Goal: Task Accomplishment & Management: Complete application form

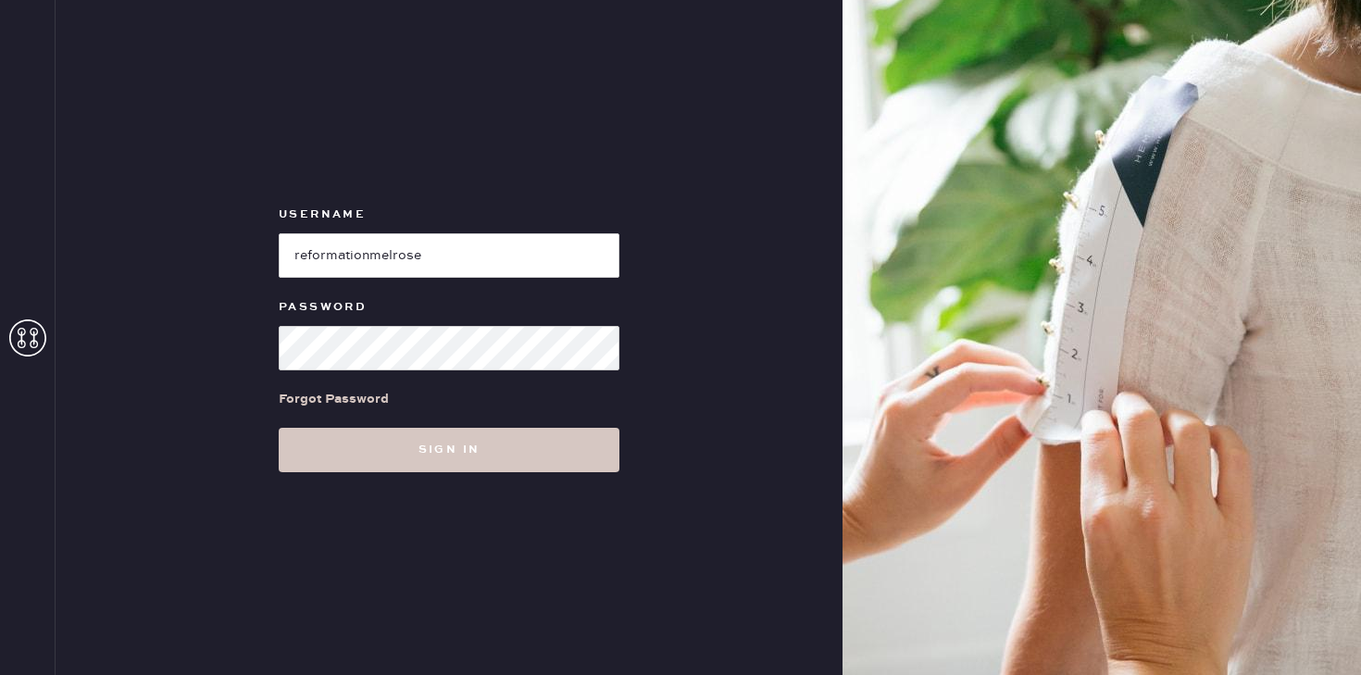
click at [456, 443] on button "Sign in" at bounding box center [449, 450] width 341 height 44
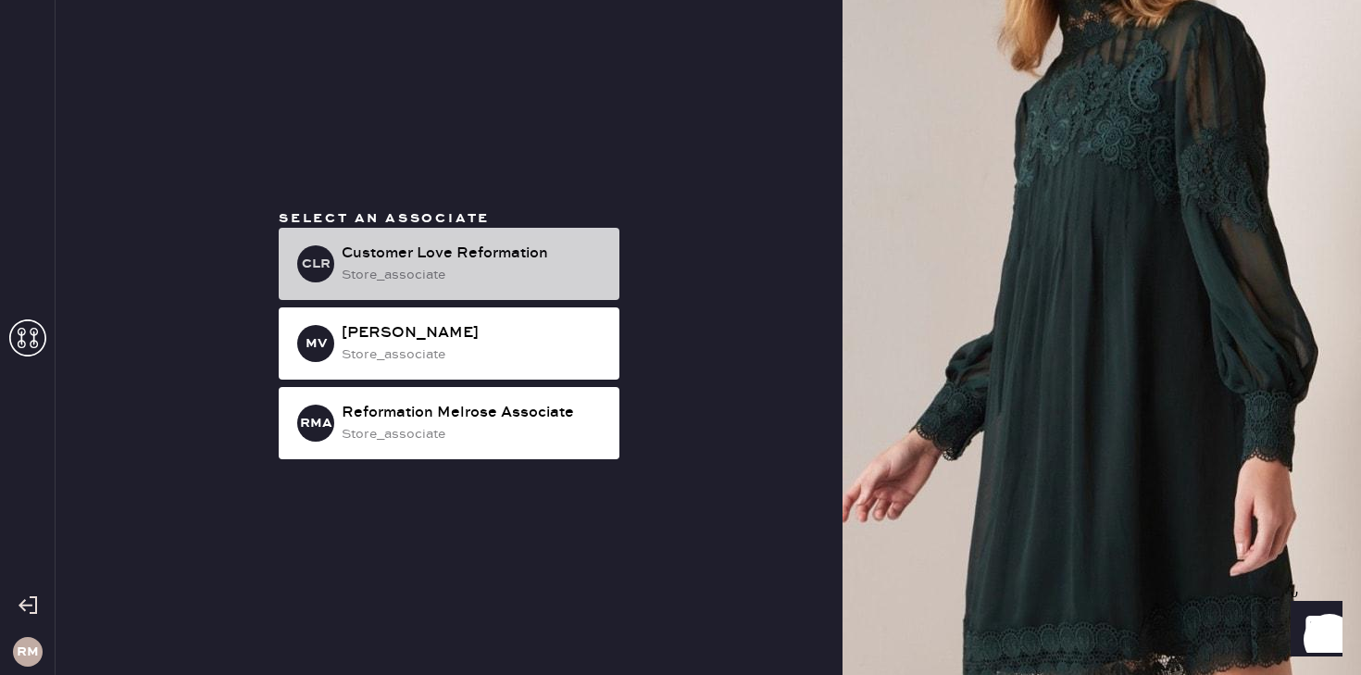
click at [506, 246] on div "Customer Love Reformation" at bounding box center [473, 254] width 263 height 22
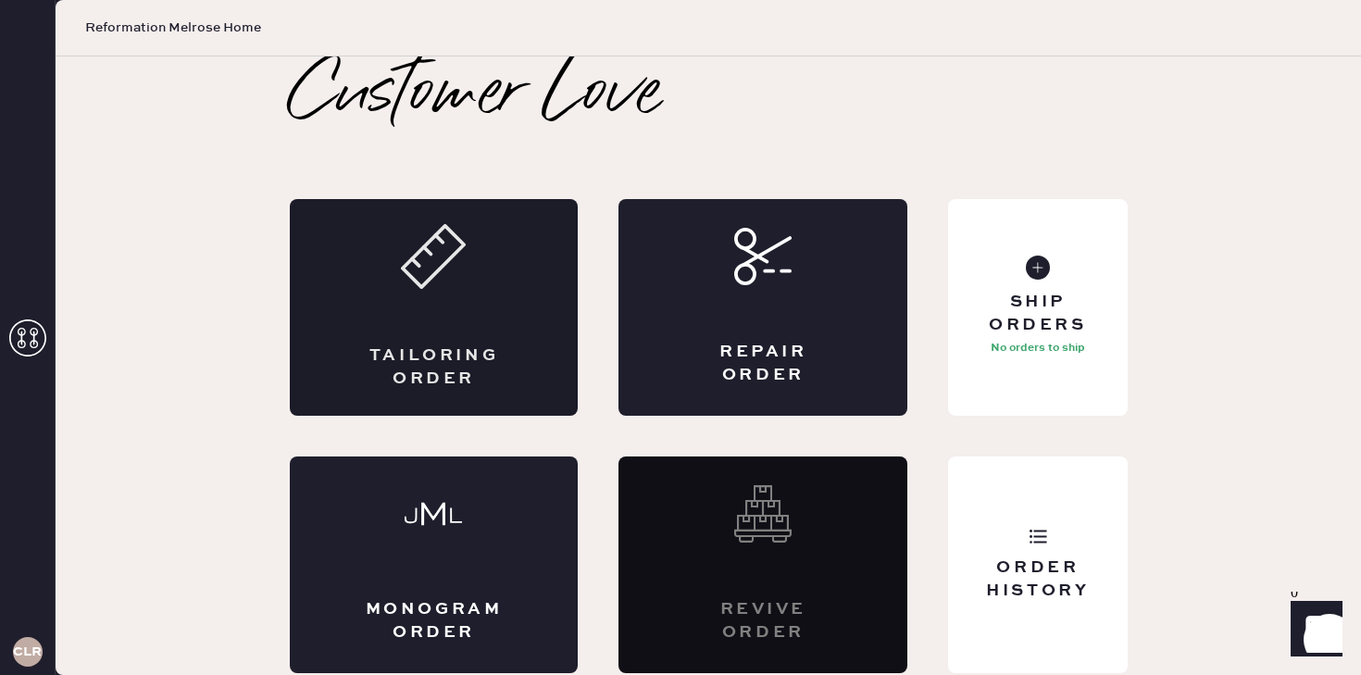
click at [469, 353] on div "Tailoring Order" at bounding box center [434, 367] width 141 height 46
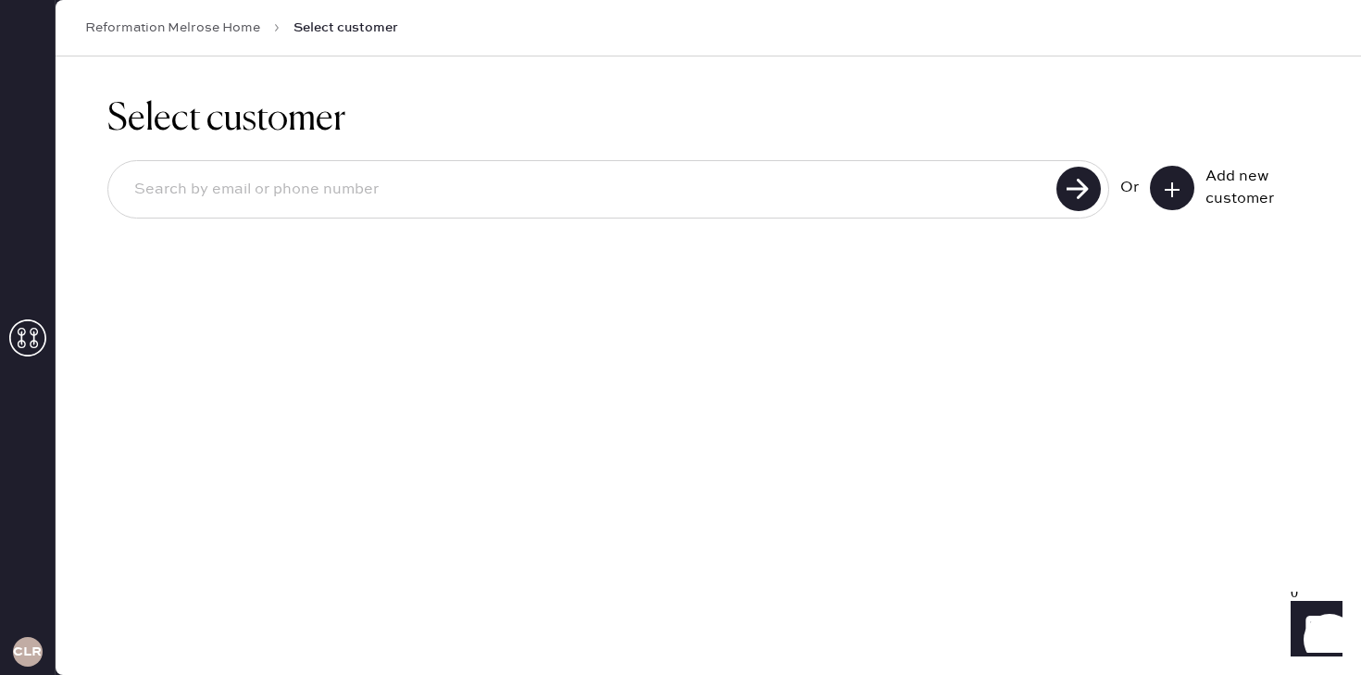
click at [533, 204] on input at bounding box center [584, 190] width 931 height 43
click at [1154, 193] on button at bounding box center [1172, 188] width 44 height 44
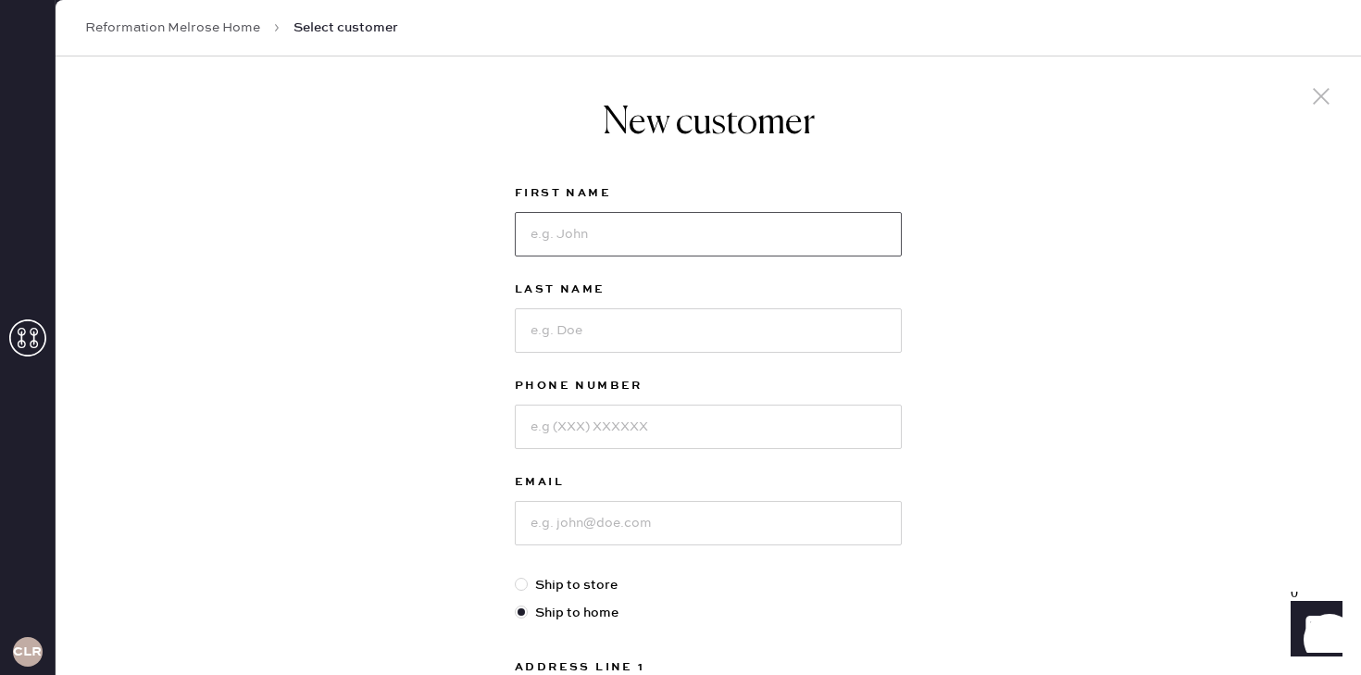
click at [614, 231] on input at bounding box center [708, 234] width 387 height 44
drag, startPoint x: 678, startPoint y: 238, endPoint x: 581, endPoint y: 238, distance: 97.2
click at [581, 238] on input "Isabella Mastrippolito" at bounding box center [708, 234] width 387 height 44
type input "Isabella"
click at [573, 329] on input at bounding box center [708, 330] width 387 height 44
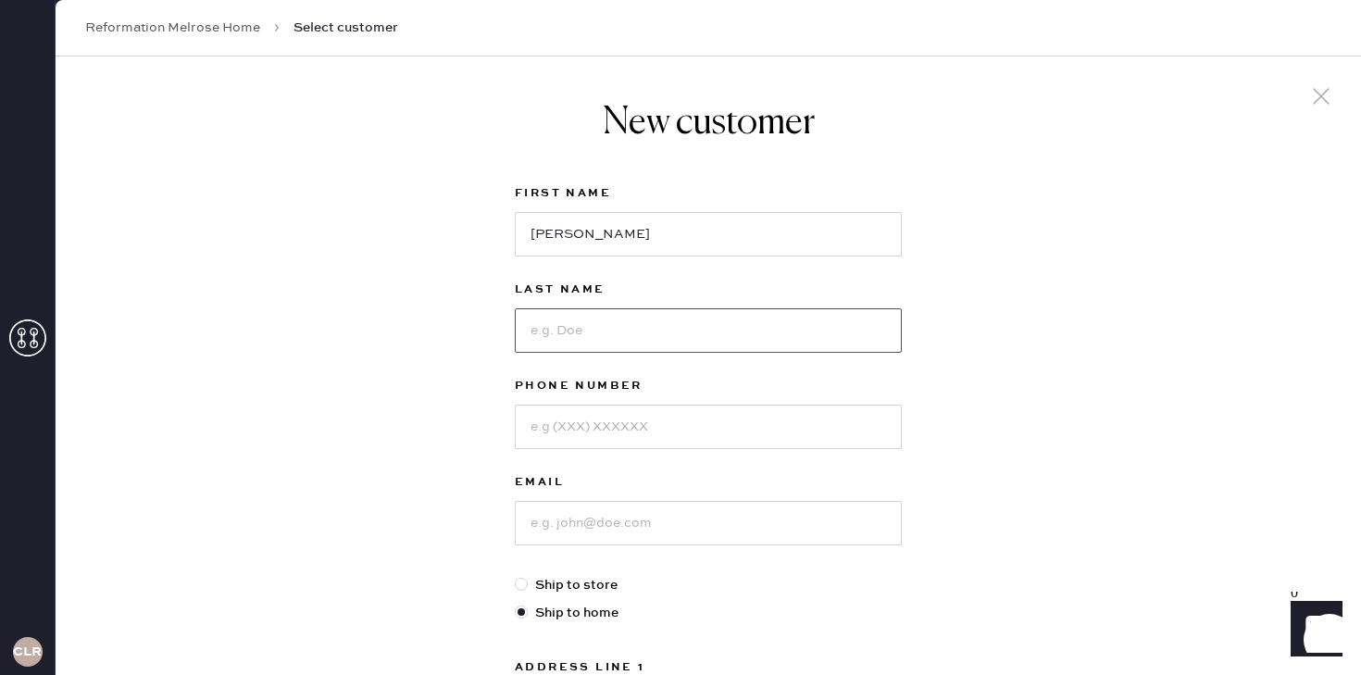
paste input "Mastrippolito"
click at [534, 331] on input "Mastrippolito" at bounding box center [708, 330] width 387 height 44
type input "Mastrippolito"
click at [572, 433] on input at bounding box center [708, 427] width 387 height 44
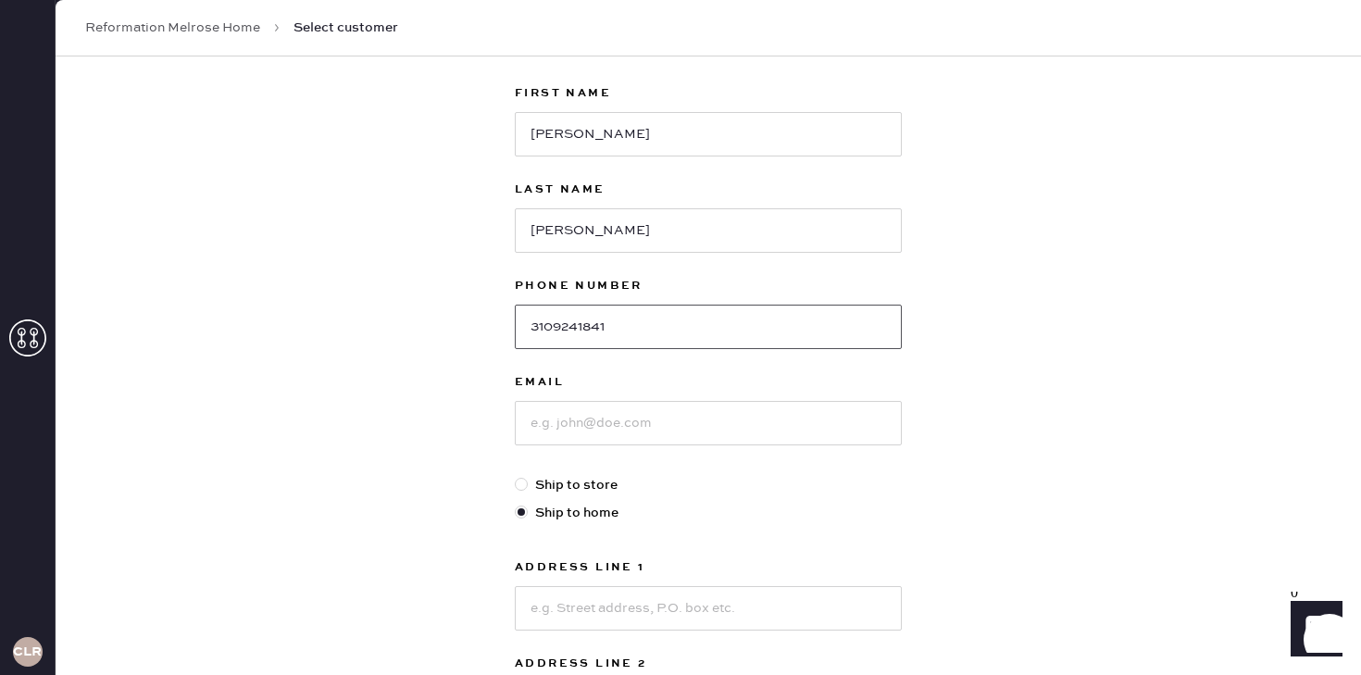
scroll to position [104, 0]
type input "3109241841"
click at [594, 430] on input at bounding box center [708, 419] width 387 height 44
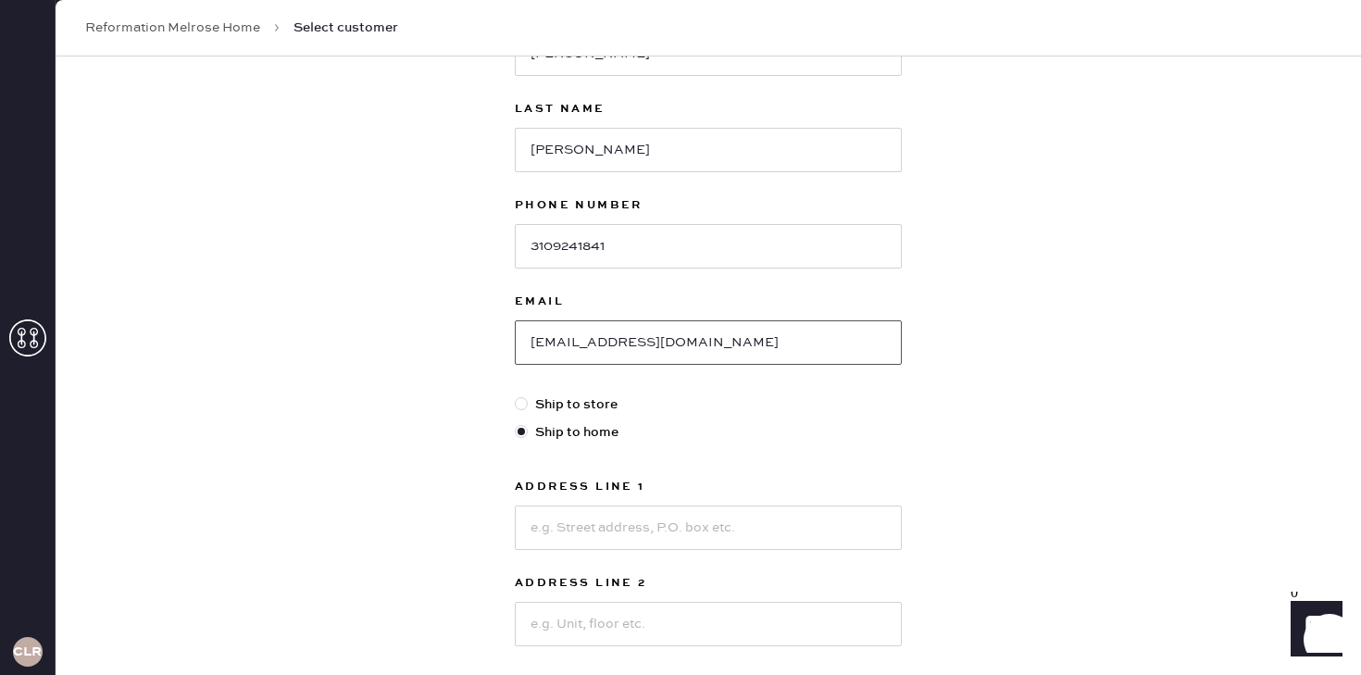
scroll to position [182, 0]
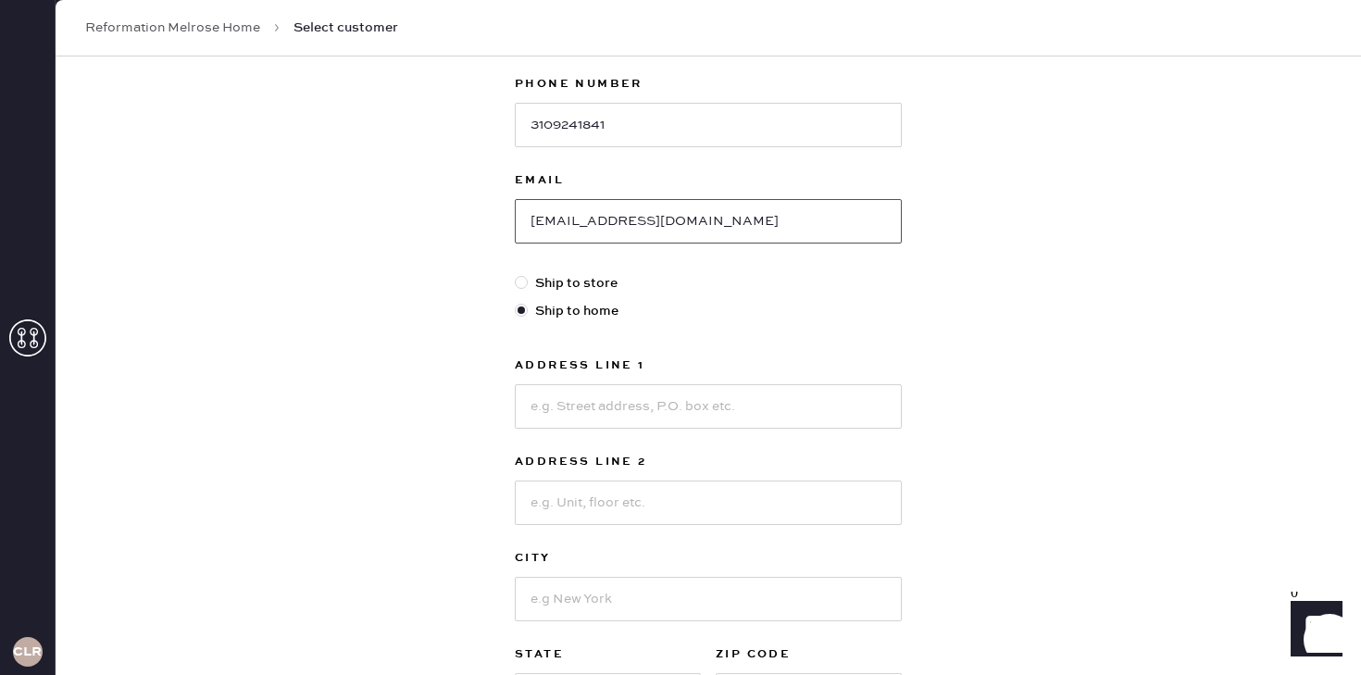
type input "isabellaamastrippolito@gmail.com"
click at [593, 283] on label "Ship to store" at bounding box center [708, 283] width 387 height 20
click at [516, 274] on input "Ship to store" at bounding box center [515, 273] width 1 height 1
radio input "true"
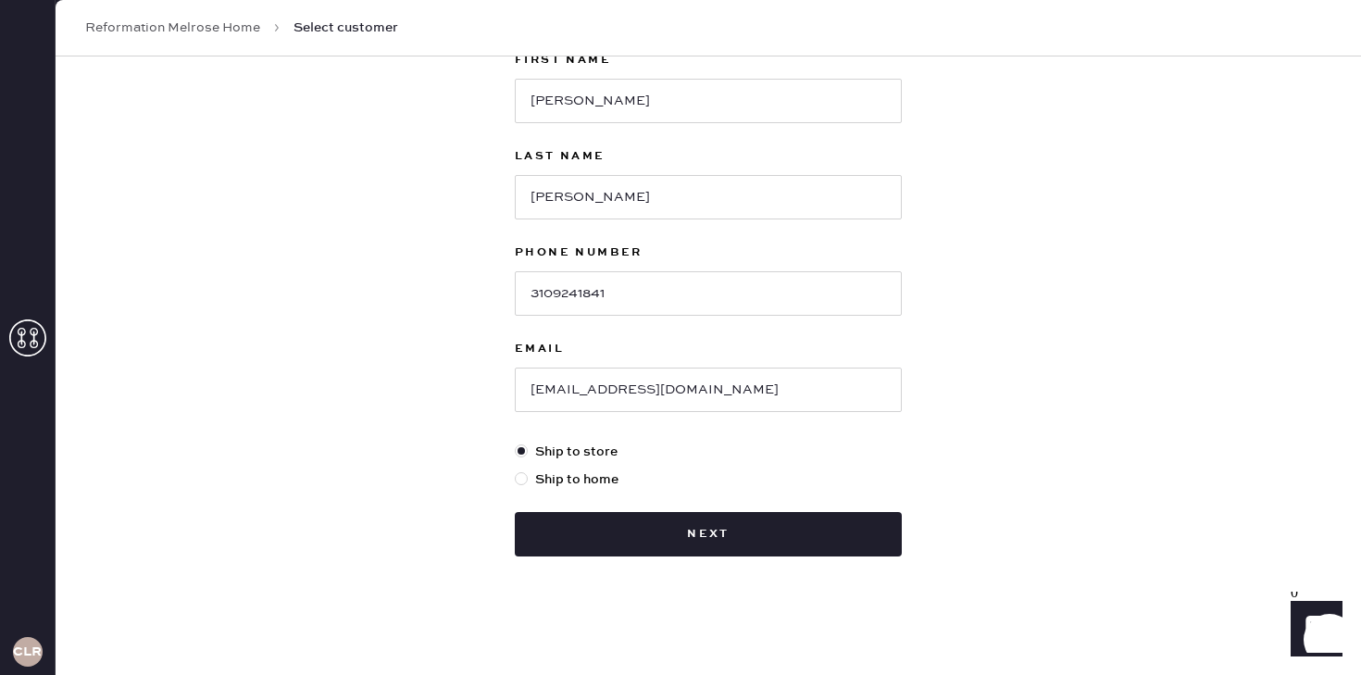
scroll to position [133, 0]
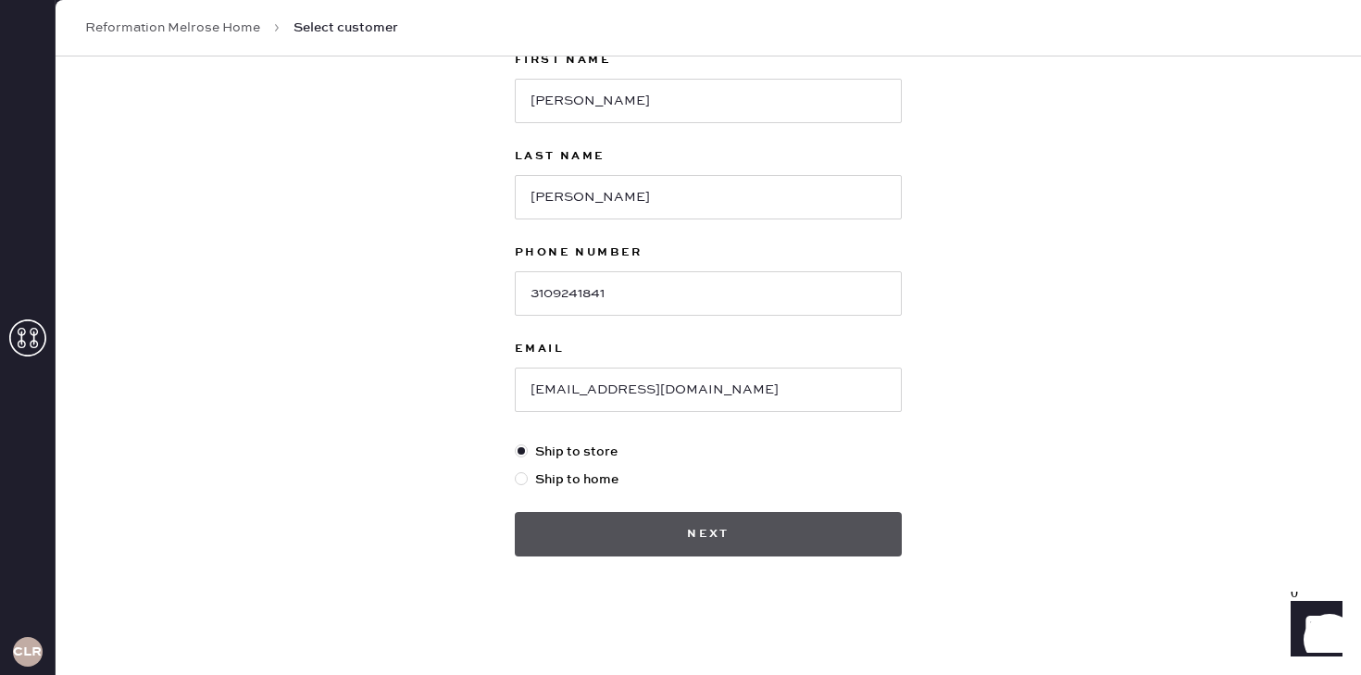
click at [687, 537] on button "Next" at bounding box center [708, 534] width 387 height 44
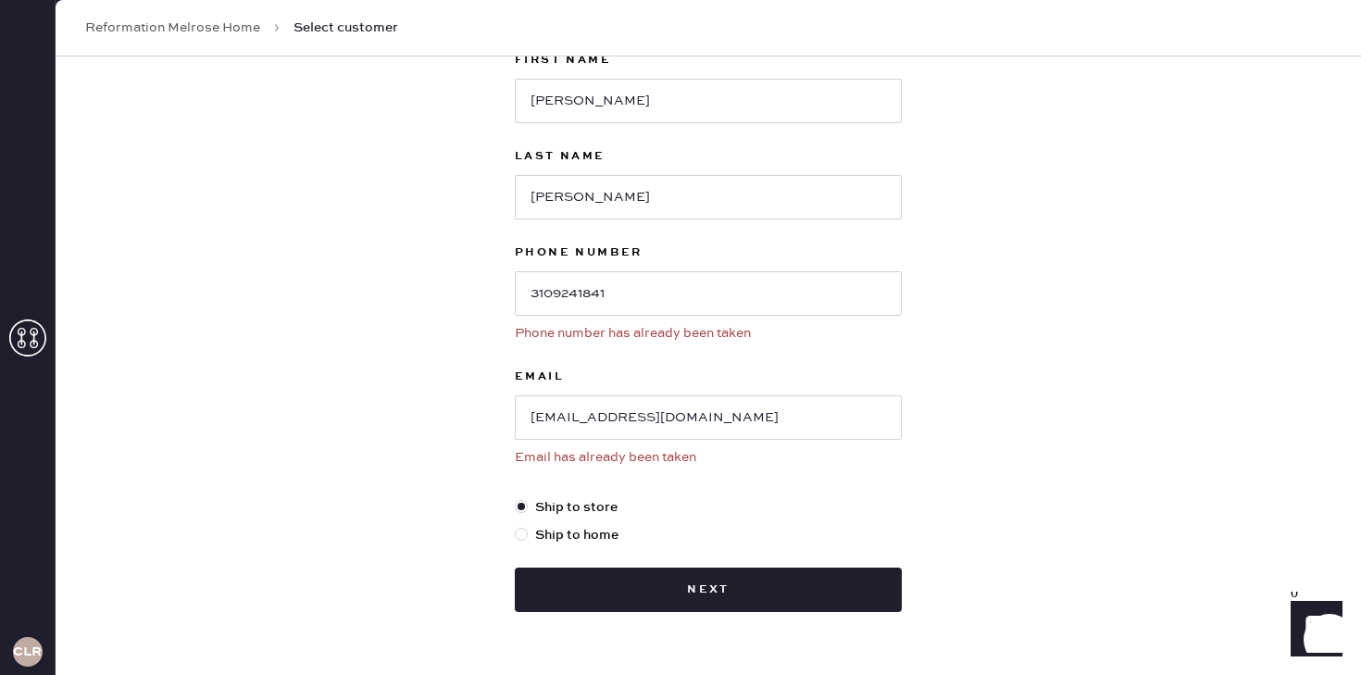
scroll to position [0, 0]
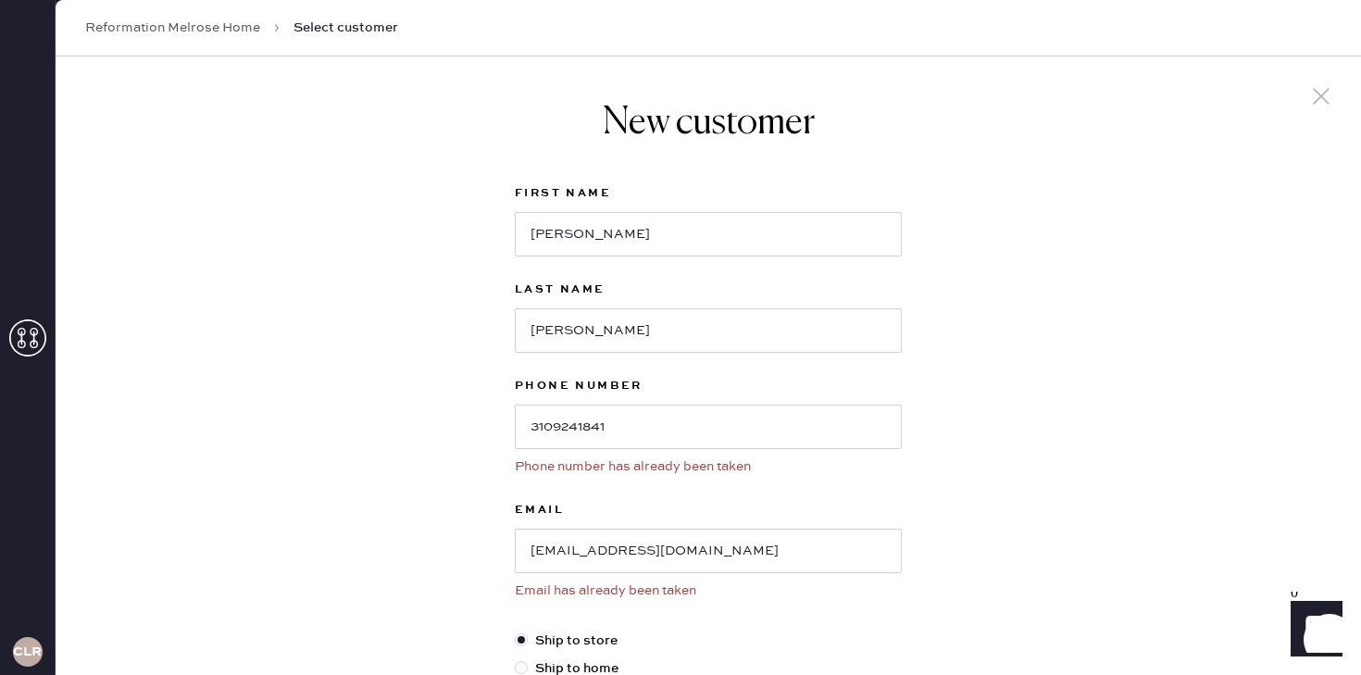
click at [1320, 93] on icon at bounding box center [1321, 96] width 28 height 28
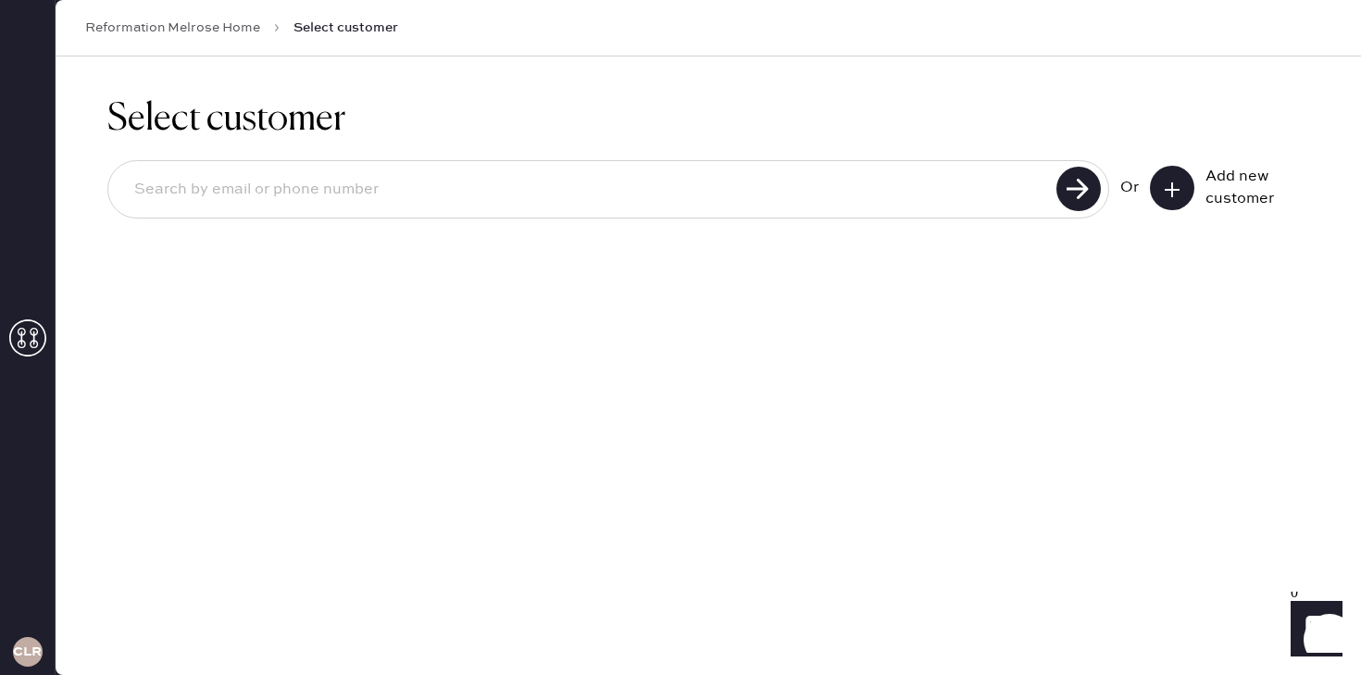
click at [722, 169] on input at bounding box center [584, 190] width 931 height 43
type input "3109241841"
click at [1095, 188] on use at bounding box center [1078, 189] width 44 height 44
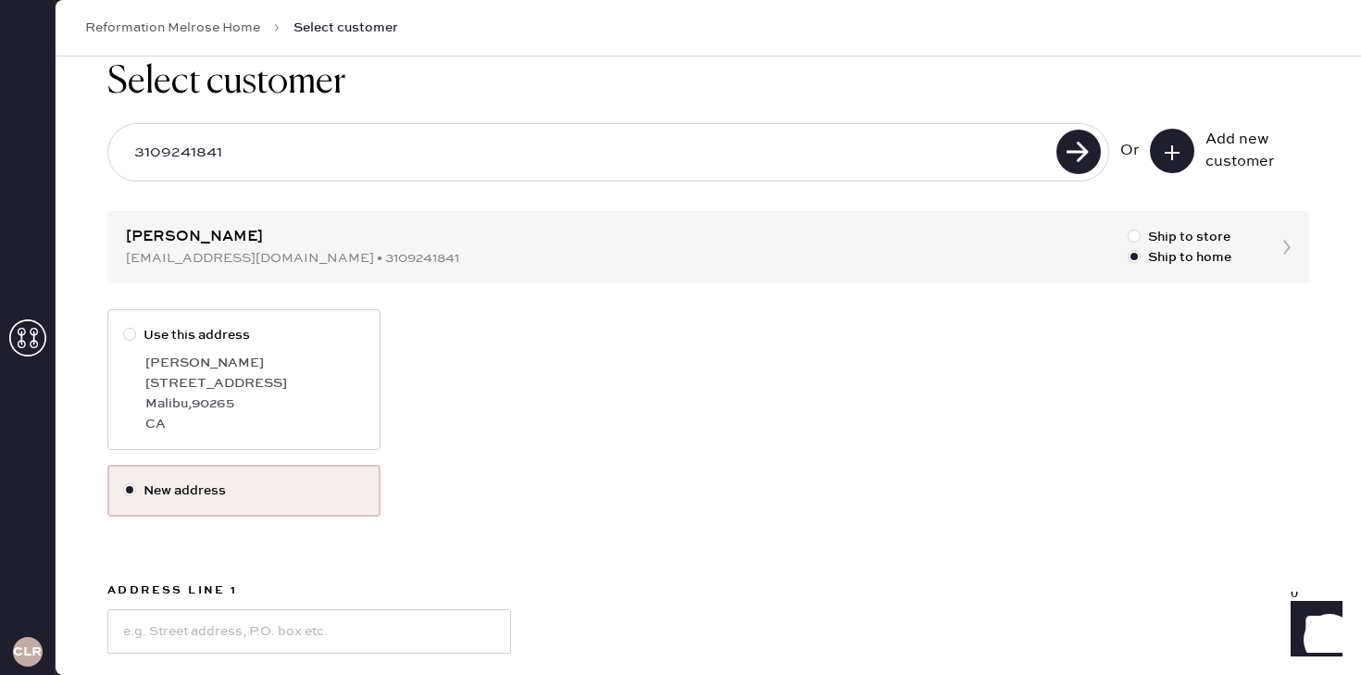
scroll to position [40, 0]
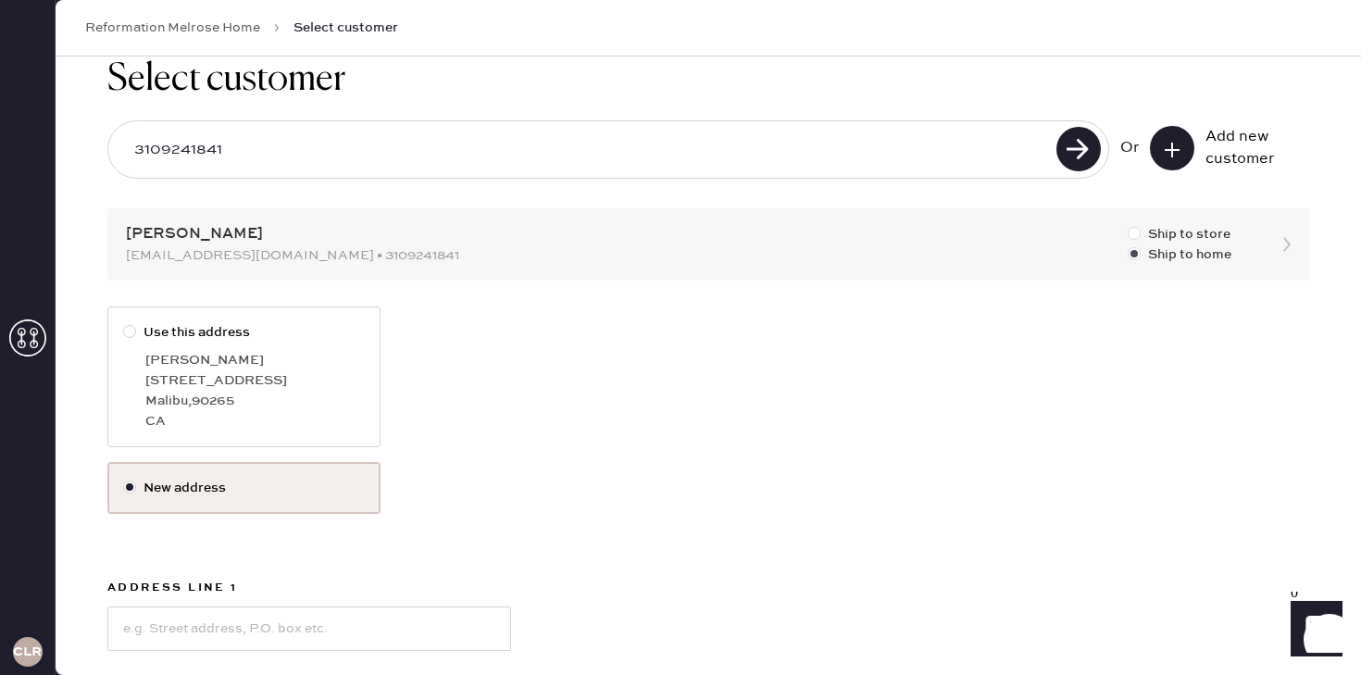
click at [1131, 236] on div at bounding box center [1134, 233] width 13 height 13
click at [1129, 225] on input "Ship to store" at bounding box center [1128, 224] width 1 height 1
radio input "true"
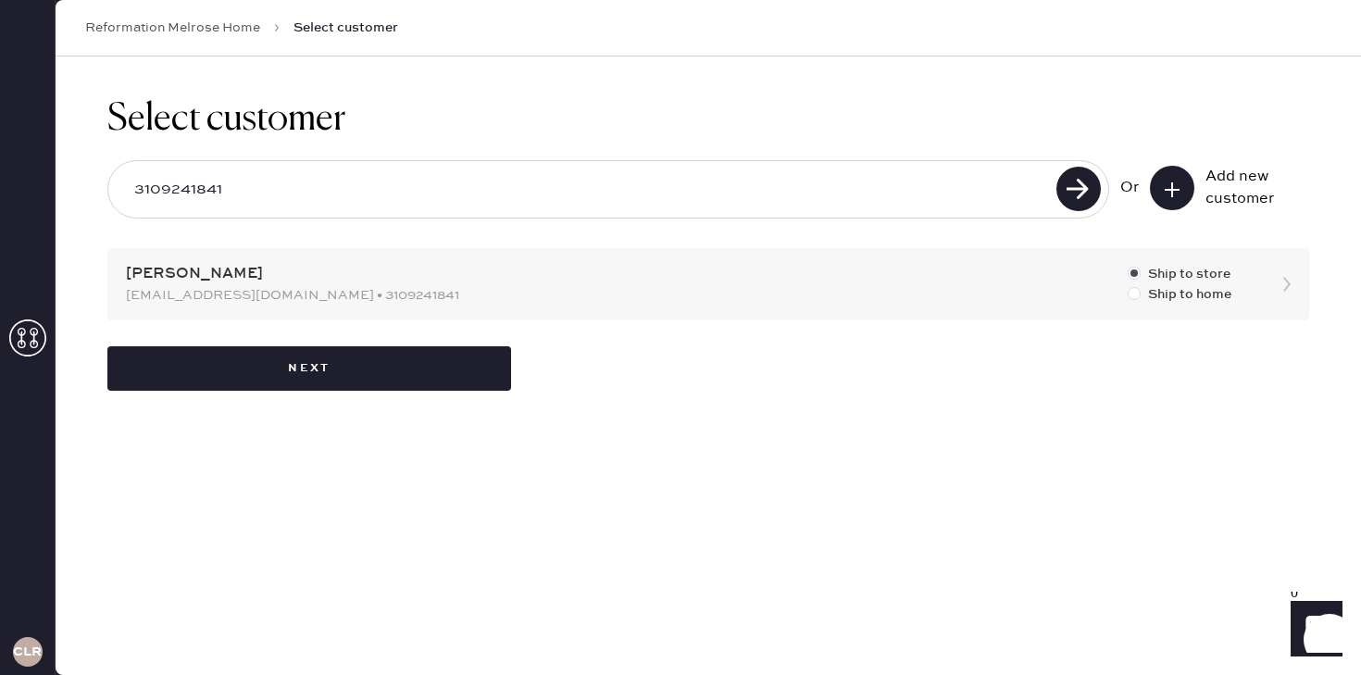
scroll to position [0, 0]
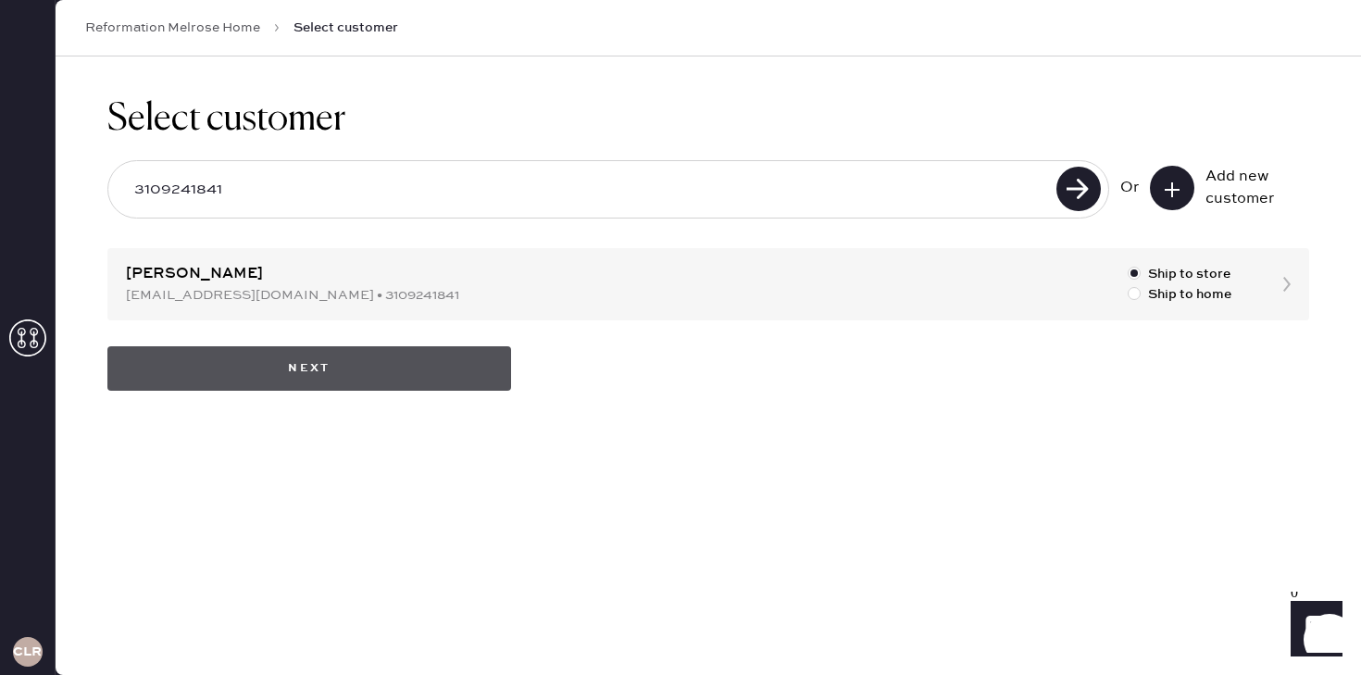
click at [334, 360] on button "Next" at bounding box center [309, 368] width 404 height 44
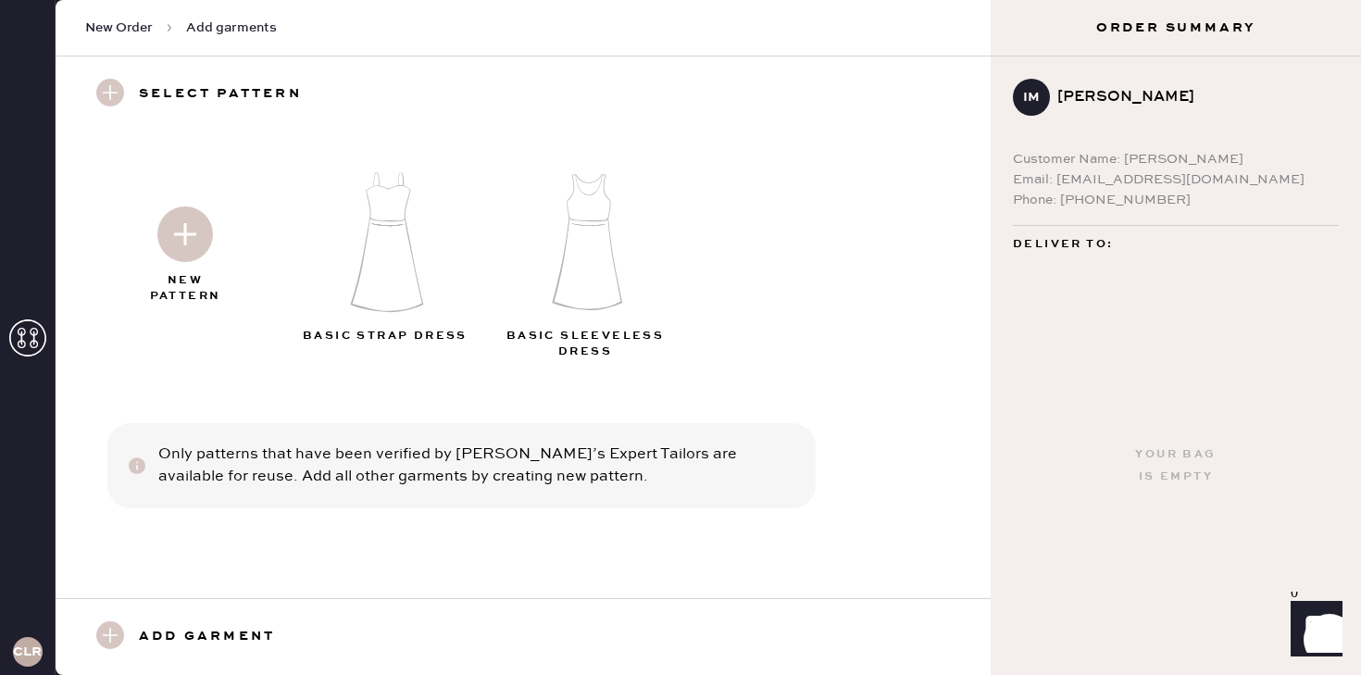
click at [171, 242] on img at bounding box center [185, 234] width 56 height 56
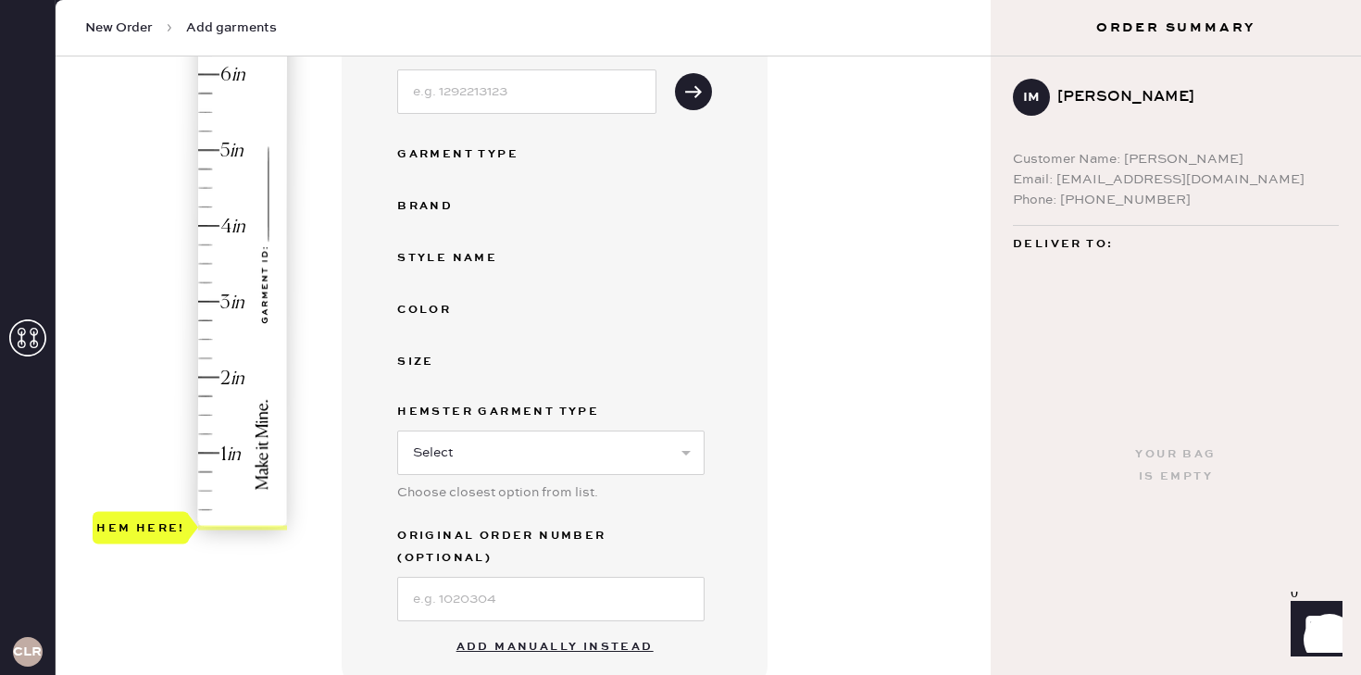
scroll to position [293, 0]
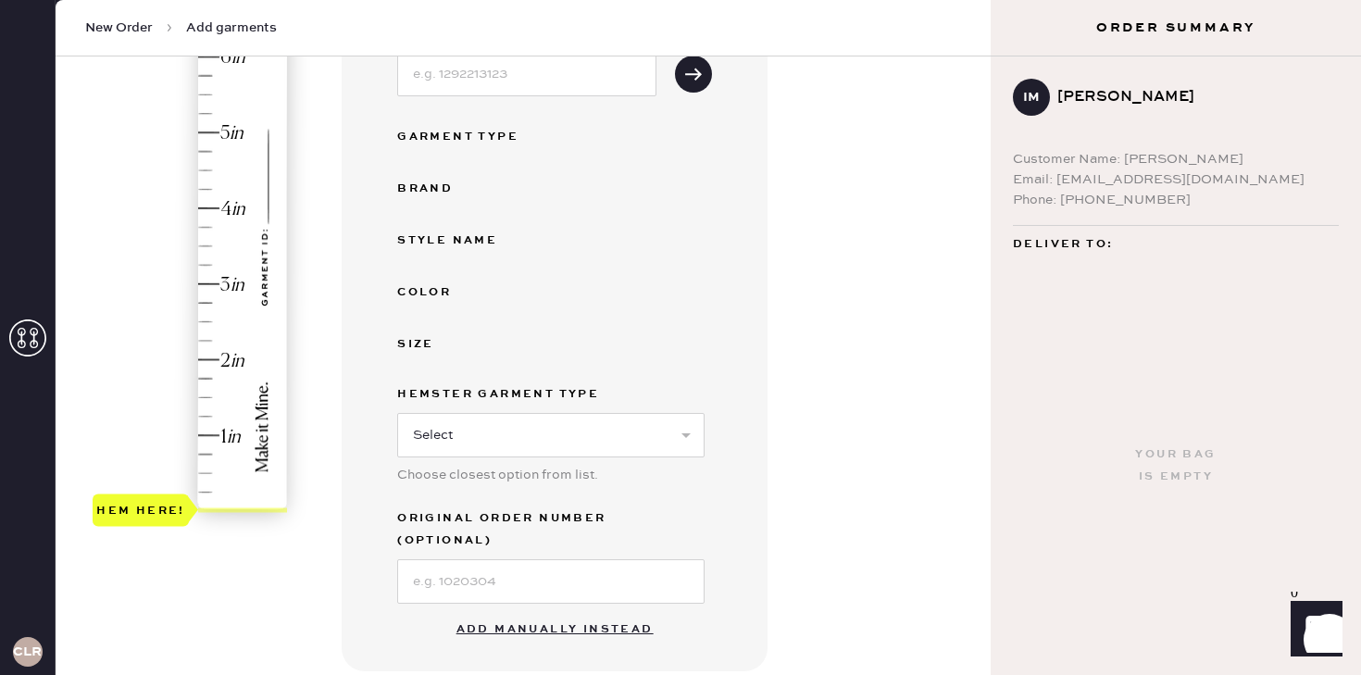
click at [556, 611] on button "Add manually instead" at bounding box center [554, 629] width 219 height 37
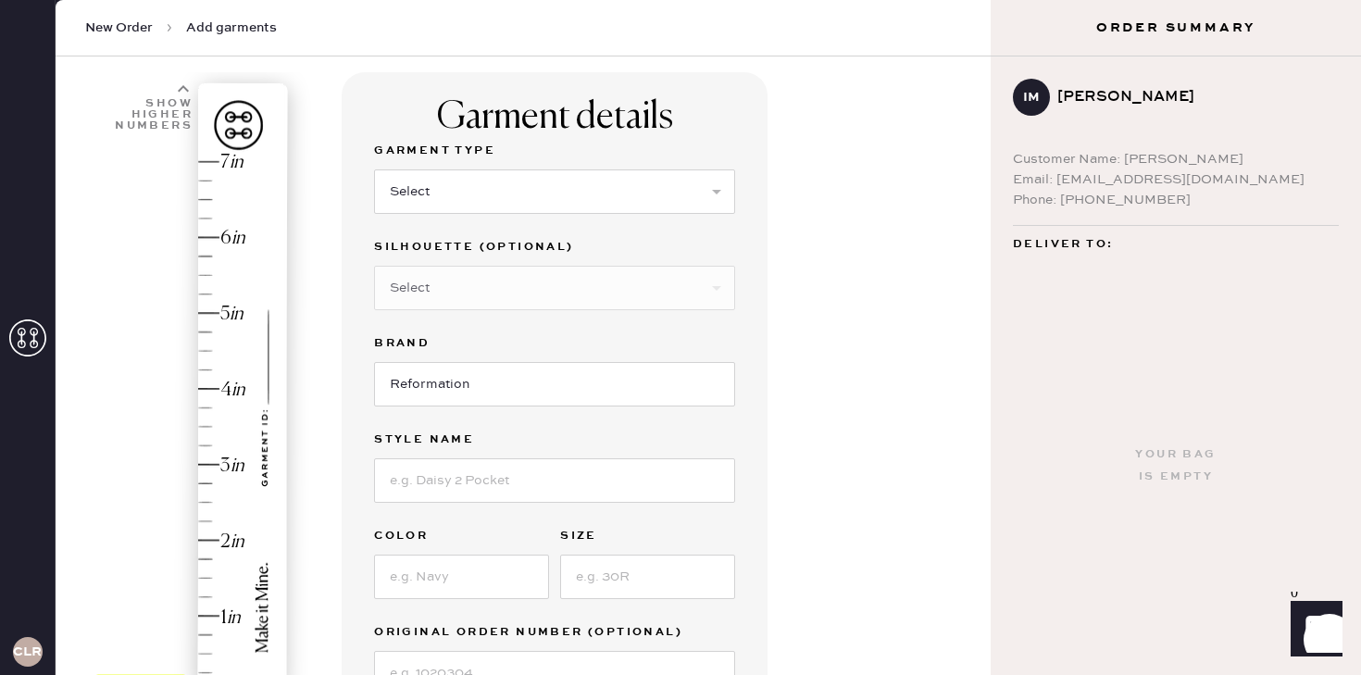
scroll to position [101, 0]
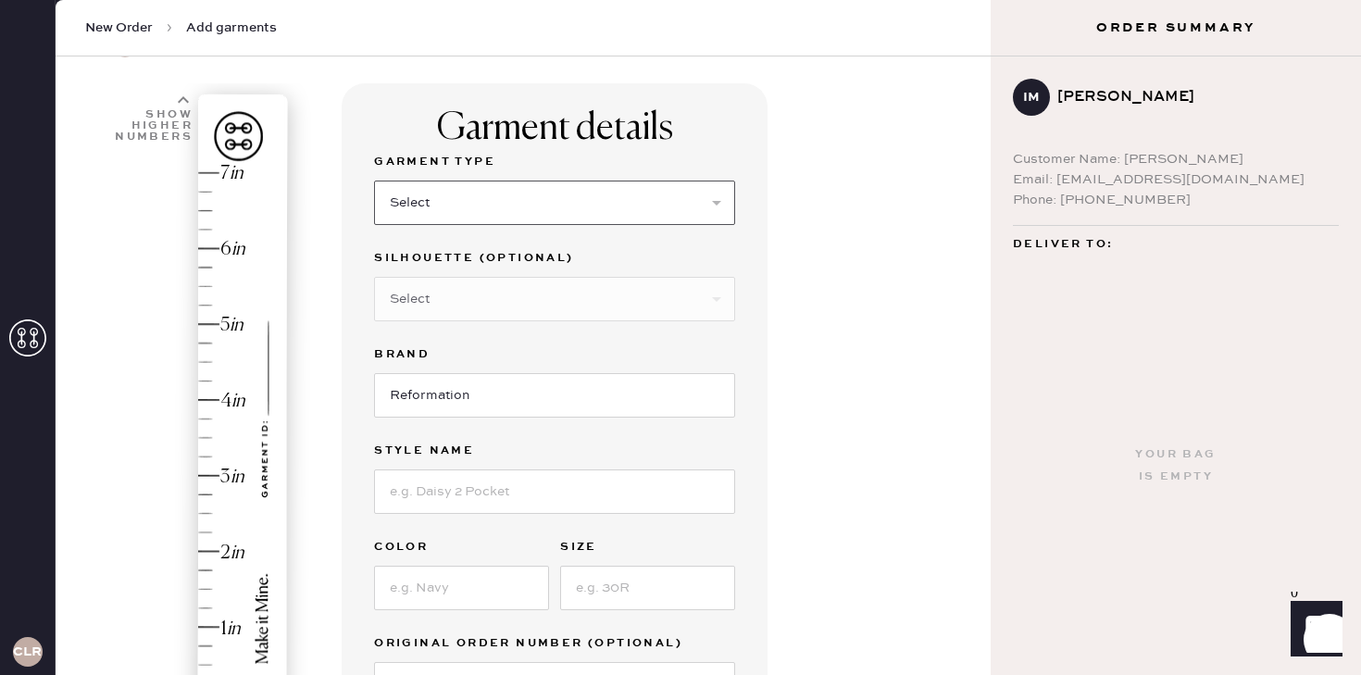
click at [465, 197] on select "Select Basic Skirt Jeans Leggings Pants Shorts Basic Sleeved Dress Basic Sleeve…" at bounding box center [554, 203] width 361 height 44
select select "7"
click at [374, 181] on select "Select Basic Skirt Jeans Leggings Pants Shorts Basic Sleeved Dress Basic Sleeve…" at bounding box center [554, 203] width 361 height 44
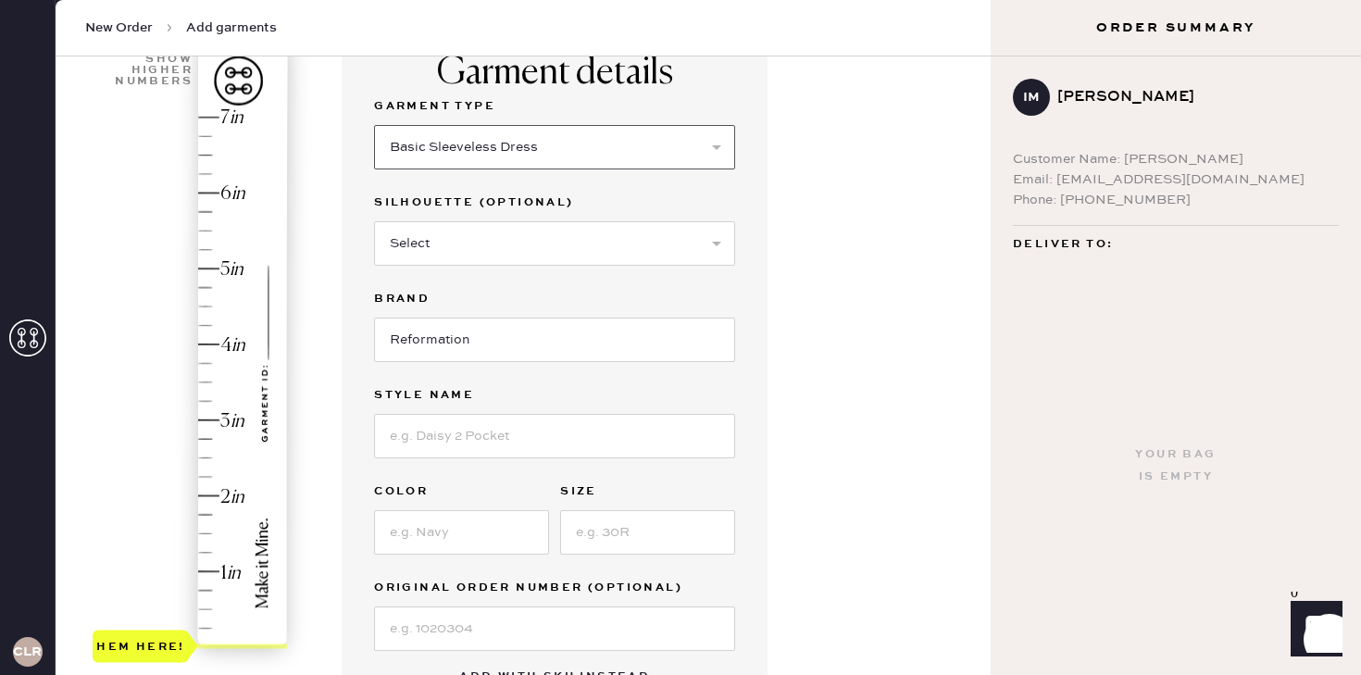
scroll to position [195, 0]
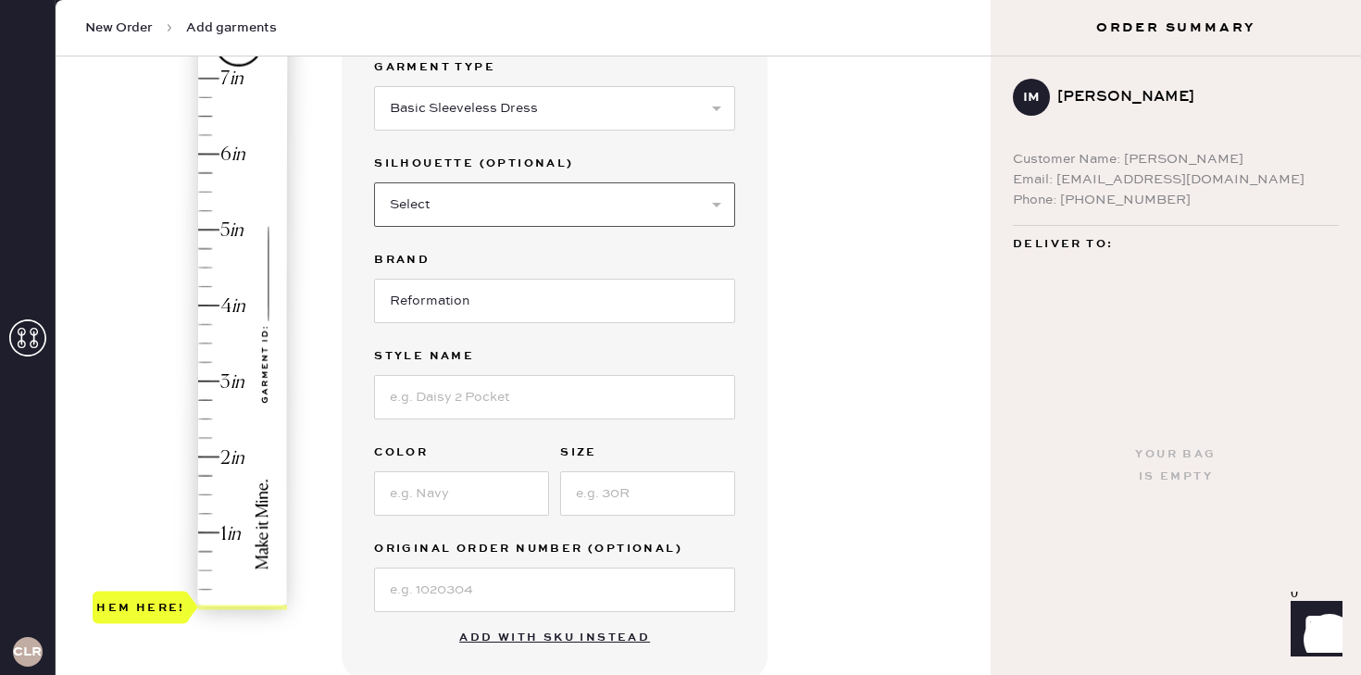
click at [500, 194] on select "Select Maxi Dress Midi Dress Mini Dress Other" at bounding box center [554, 204] width 361 height 44
click at [473, 409] on input at bounding box center [554, 397] width 361 height 44
type input "Jeany"
click at [469, 480] on input at bounding box center [461, 493] width 175 height 44
type input "Cherry Blossom"
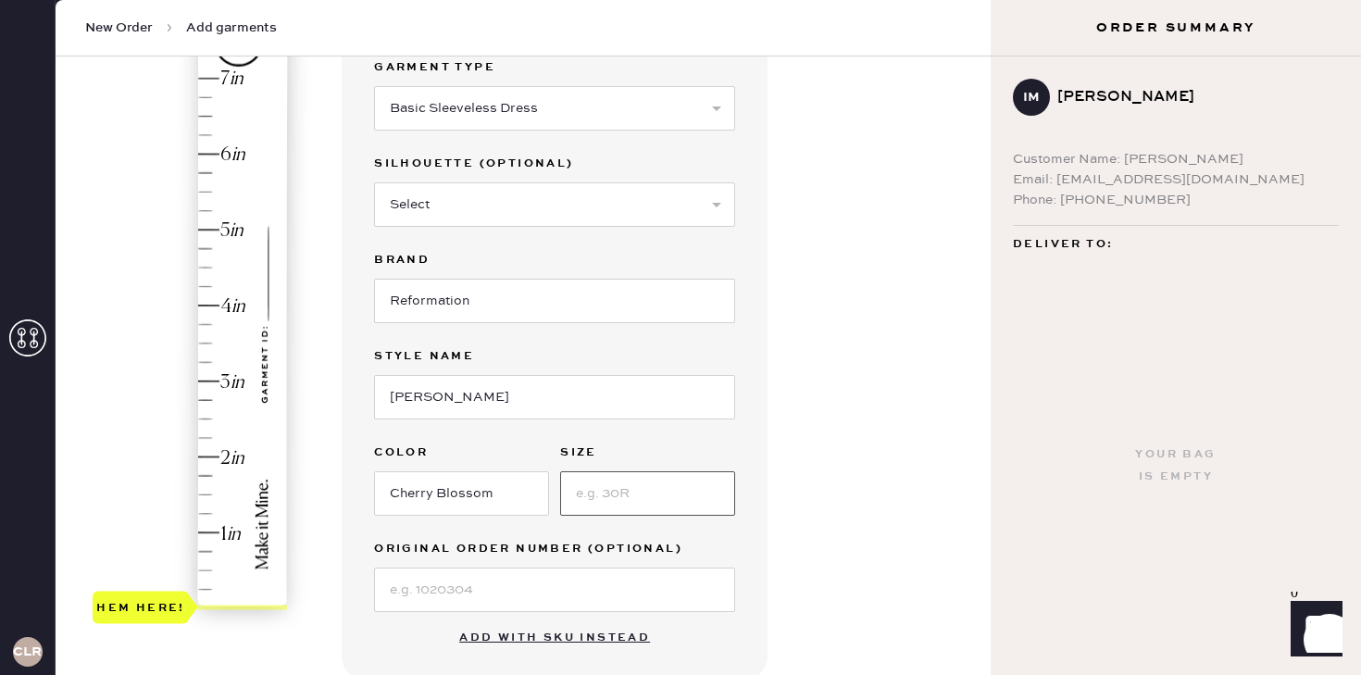
click at [631, 499] on input at bounding box center [647, 493] width 175 height 44
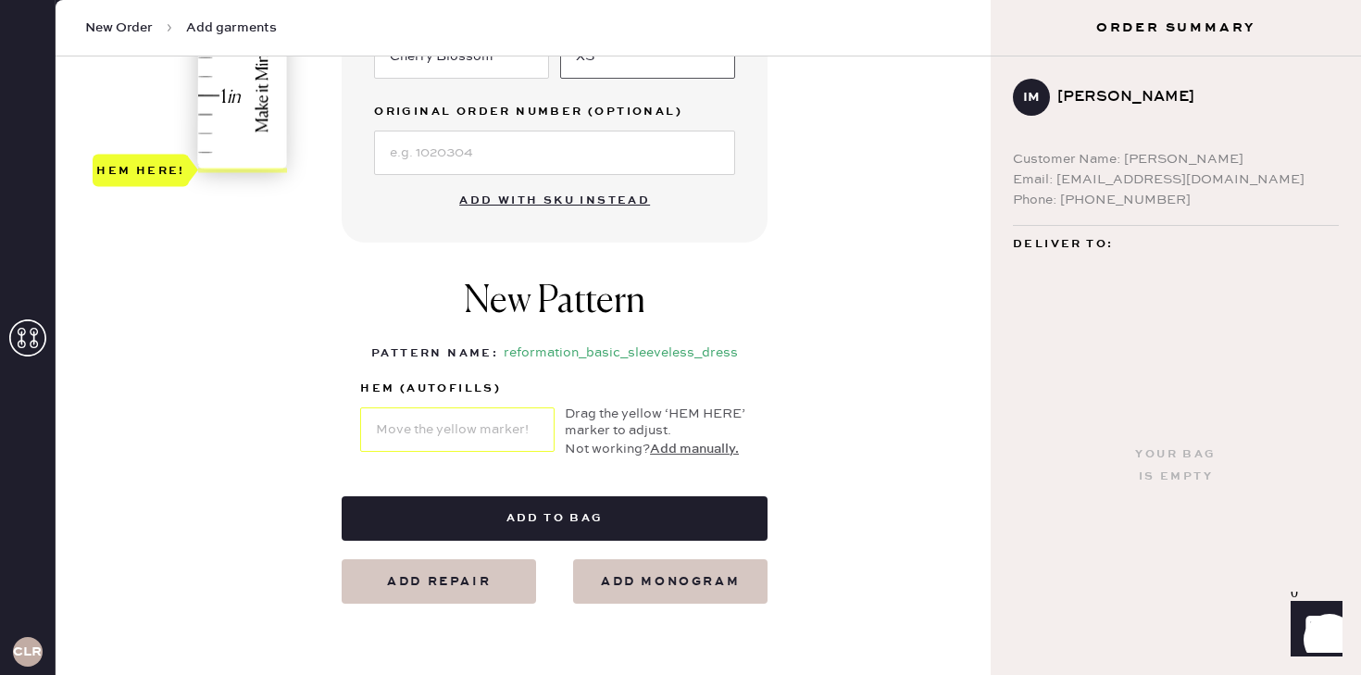
scroll to position [422, 0]
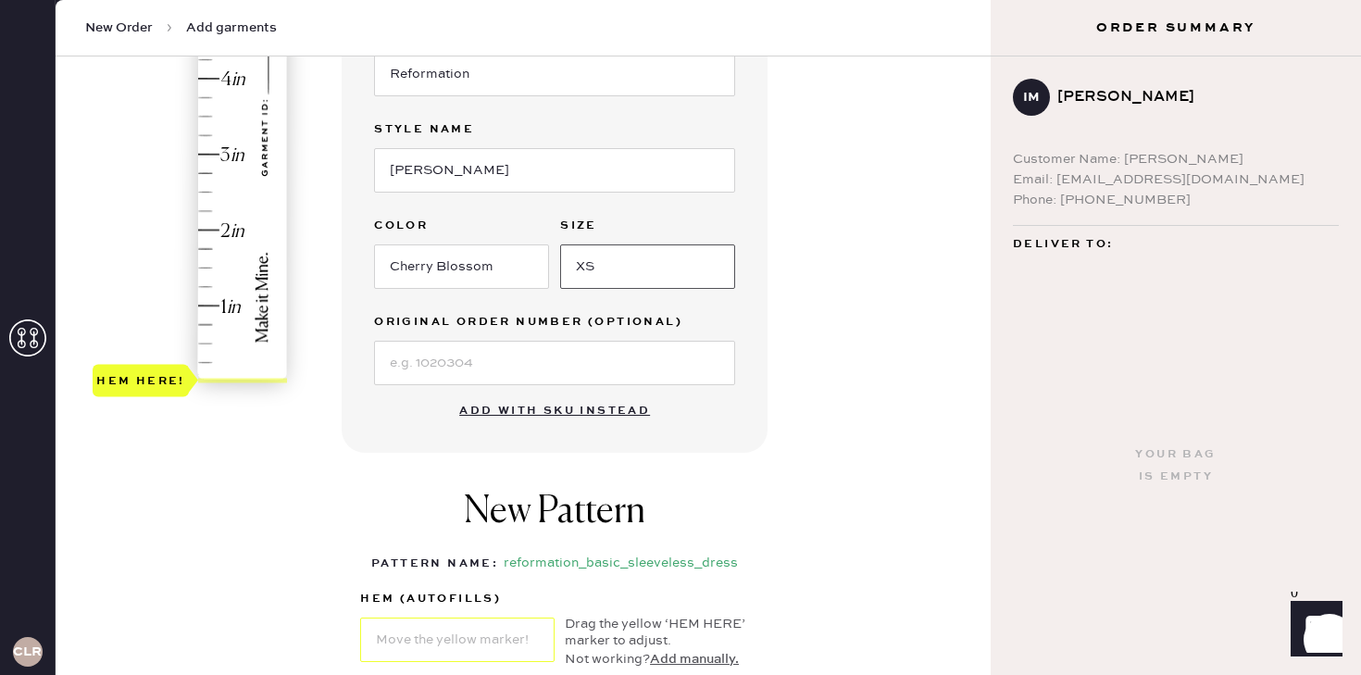
type input "XS"
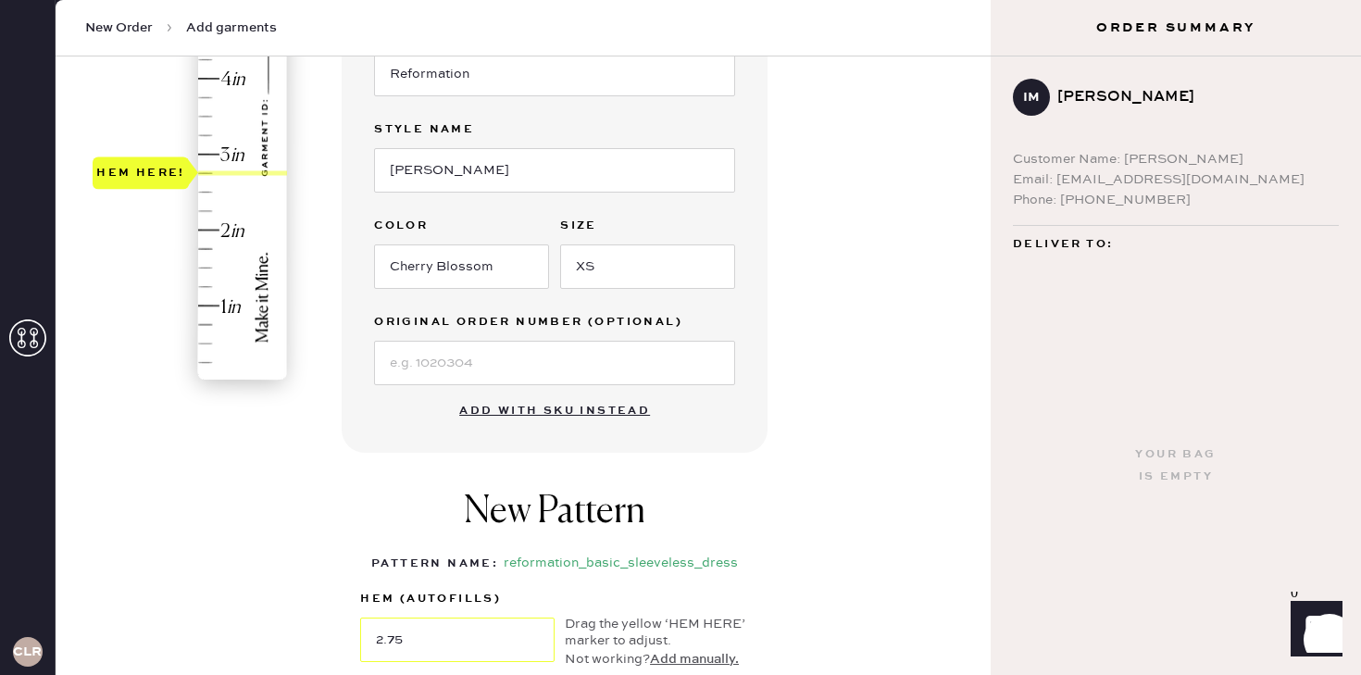
type input "3"
drag, startPoint x: 135, startPoint y: 383, endPoint x: 136, endPoint y: 170, distance: 213.0
click at [136, 170] on div "Hem here!" at bounding box center [191, 117] width 197 height 546
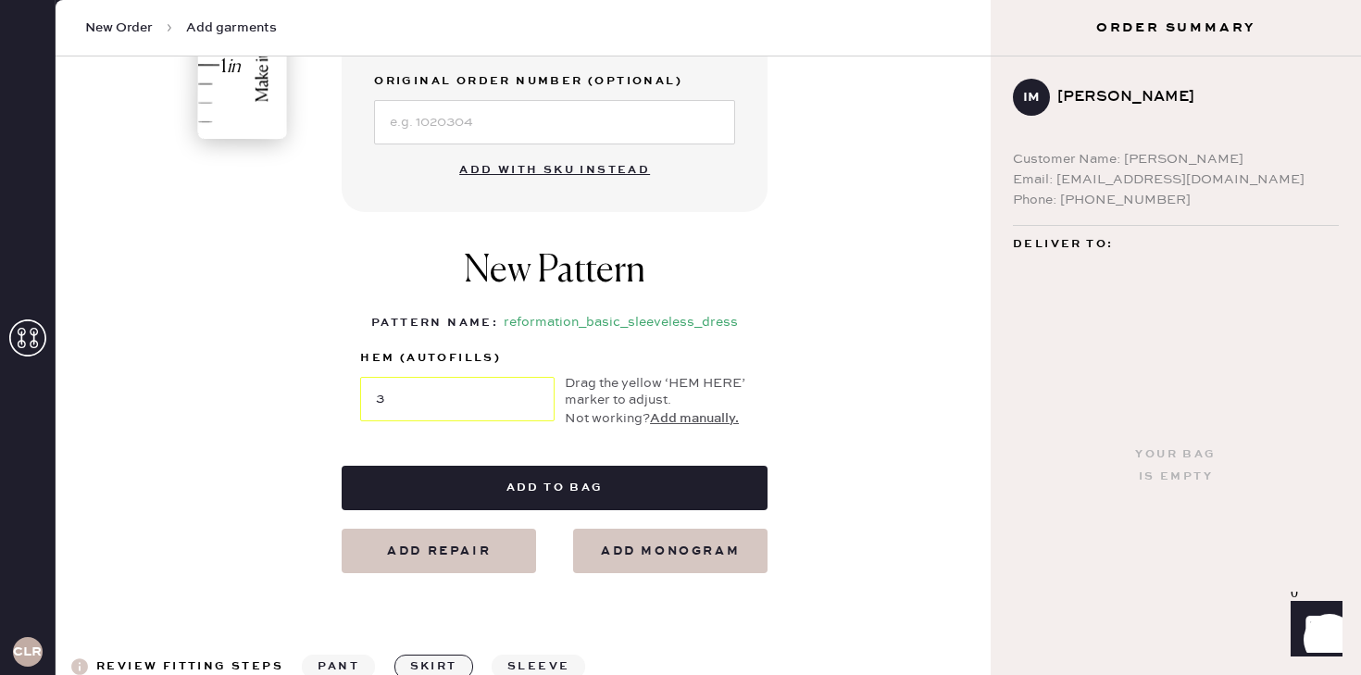
scroll to position [667, 0]
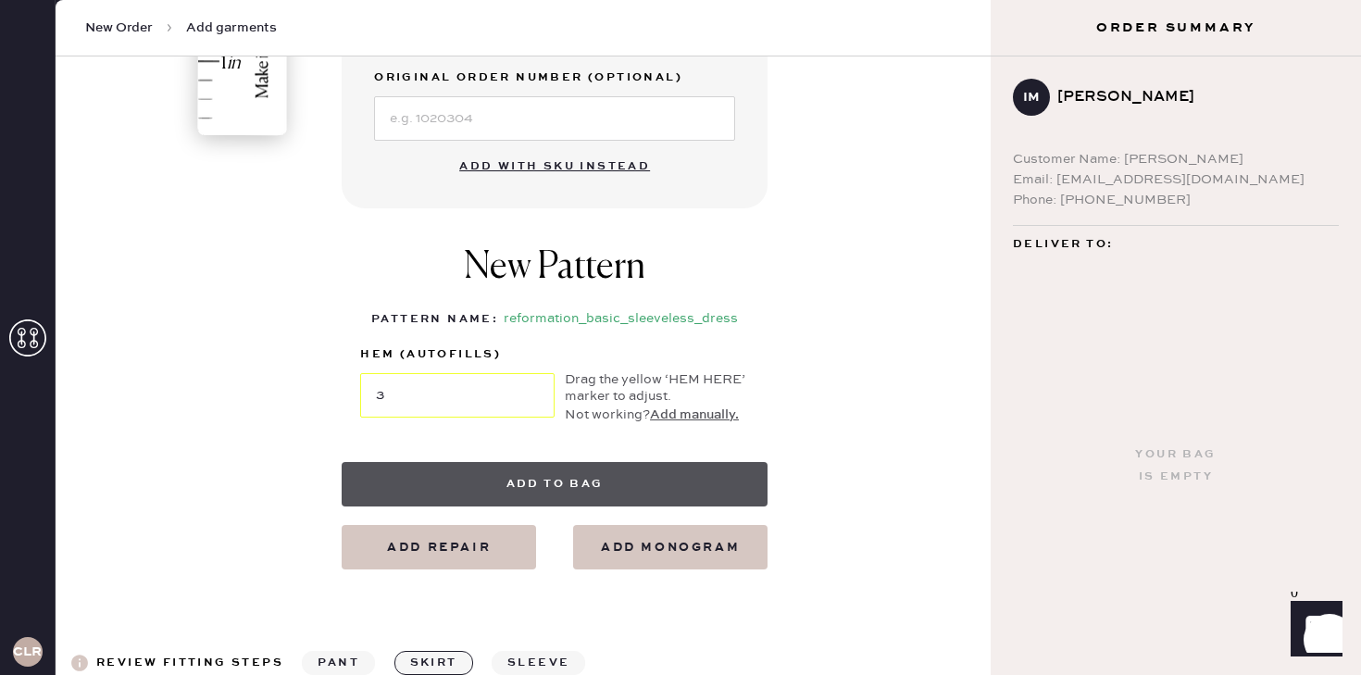
click at [606, 487] on button "Add to bag" at bounding box center [555, 484] width 426 height 44
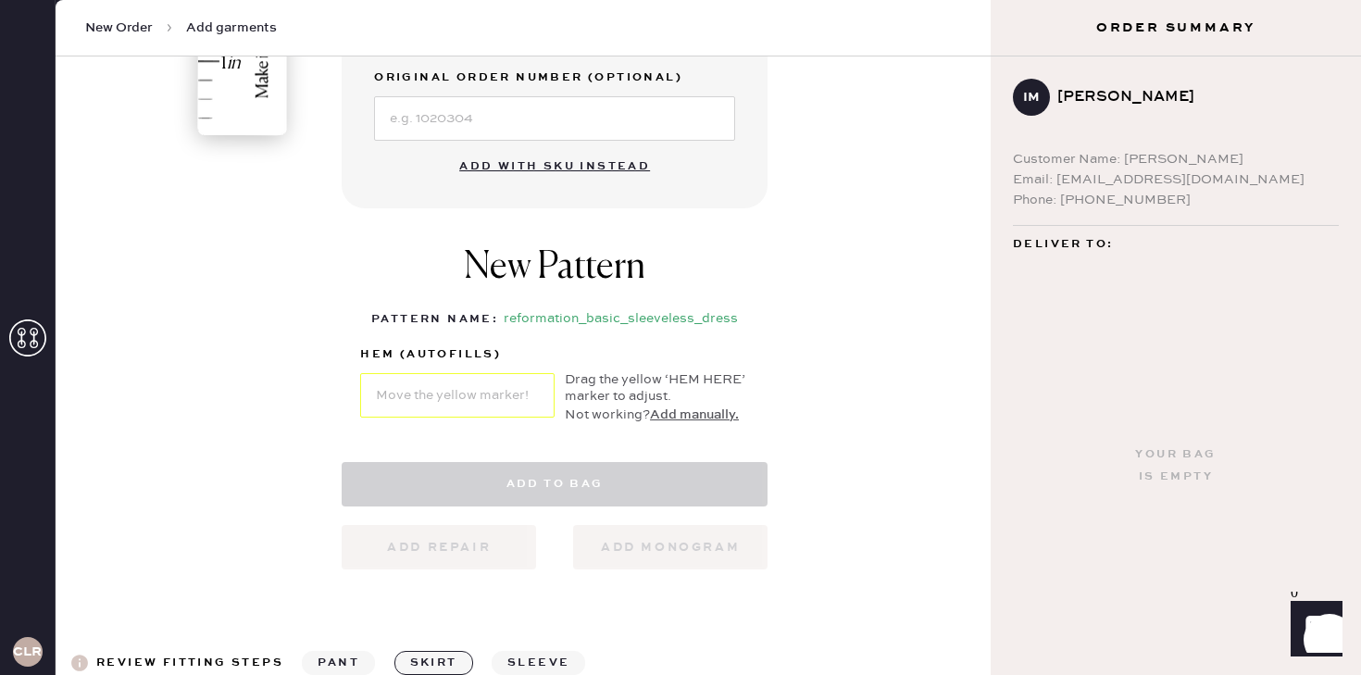
select select "7"
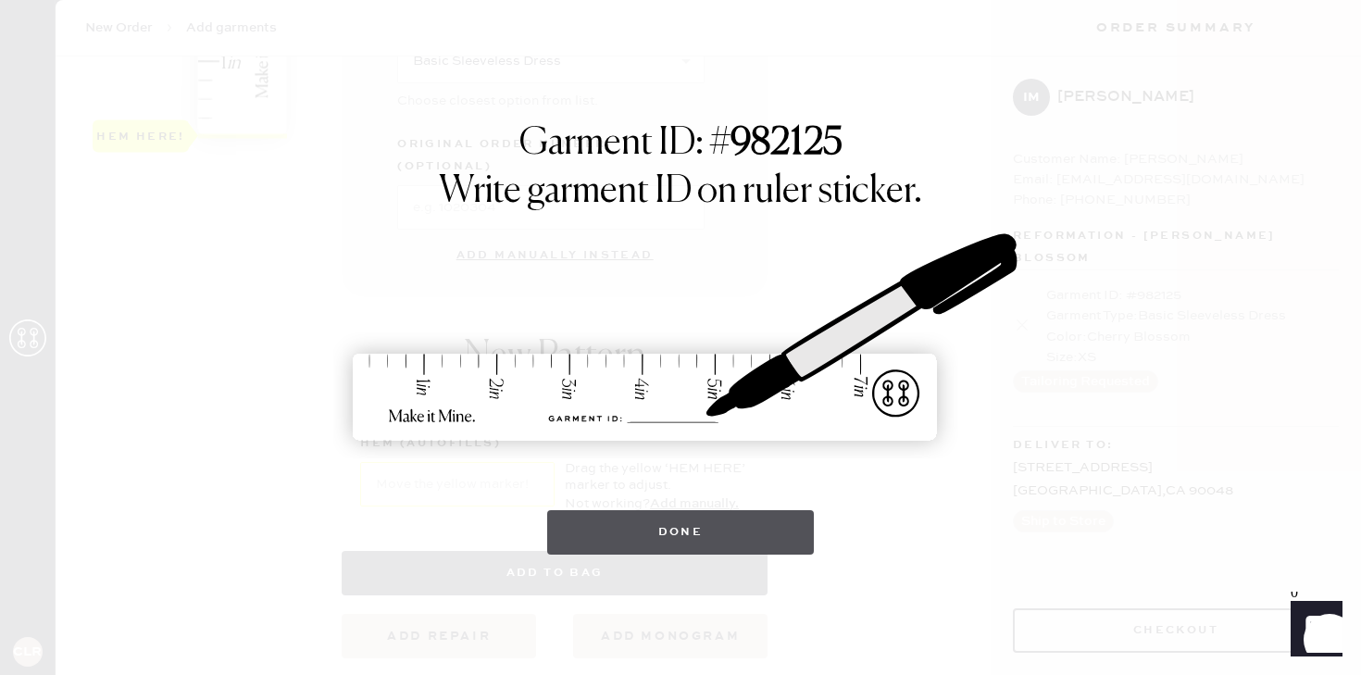
click at [738, 532] on button "Done" at bounding box center [681, 532] width 268 height 44
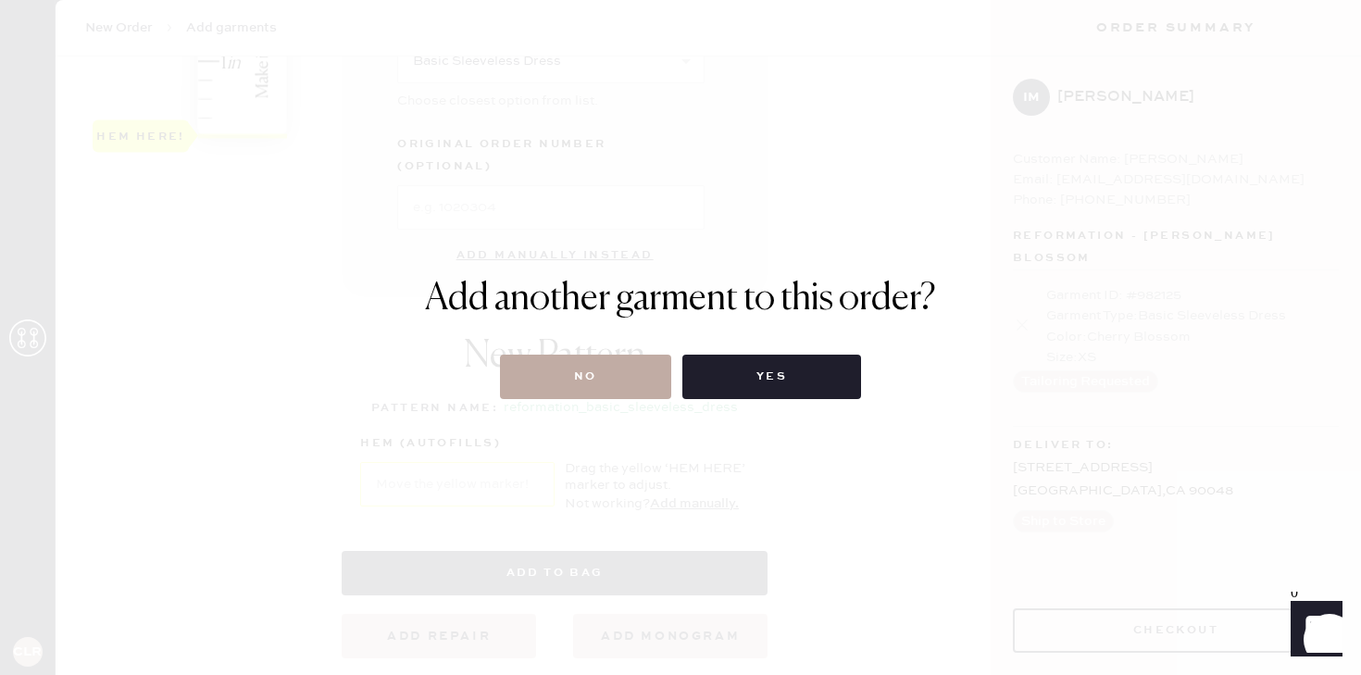
click at [608, 391] on button "No" at bounding box center [585, 377] width 171 height 44
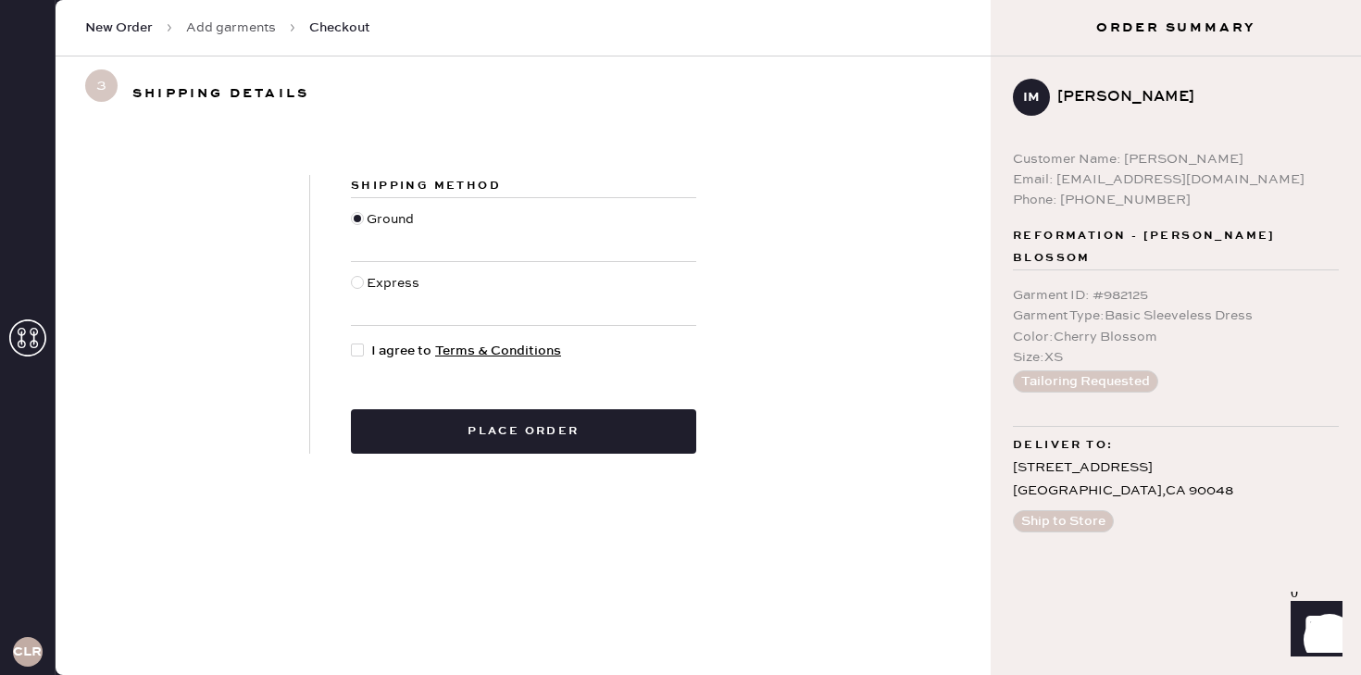
click at [373, 347] on span "I agree to Terms & Conditions" at bounding box center [466, 351] width 190 height 20
click at [352, 342] on input "I agree to Terms & Conditions" at bounding box center [351, 341] width 1 height 1
checkbox input "true"
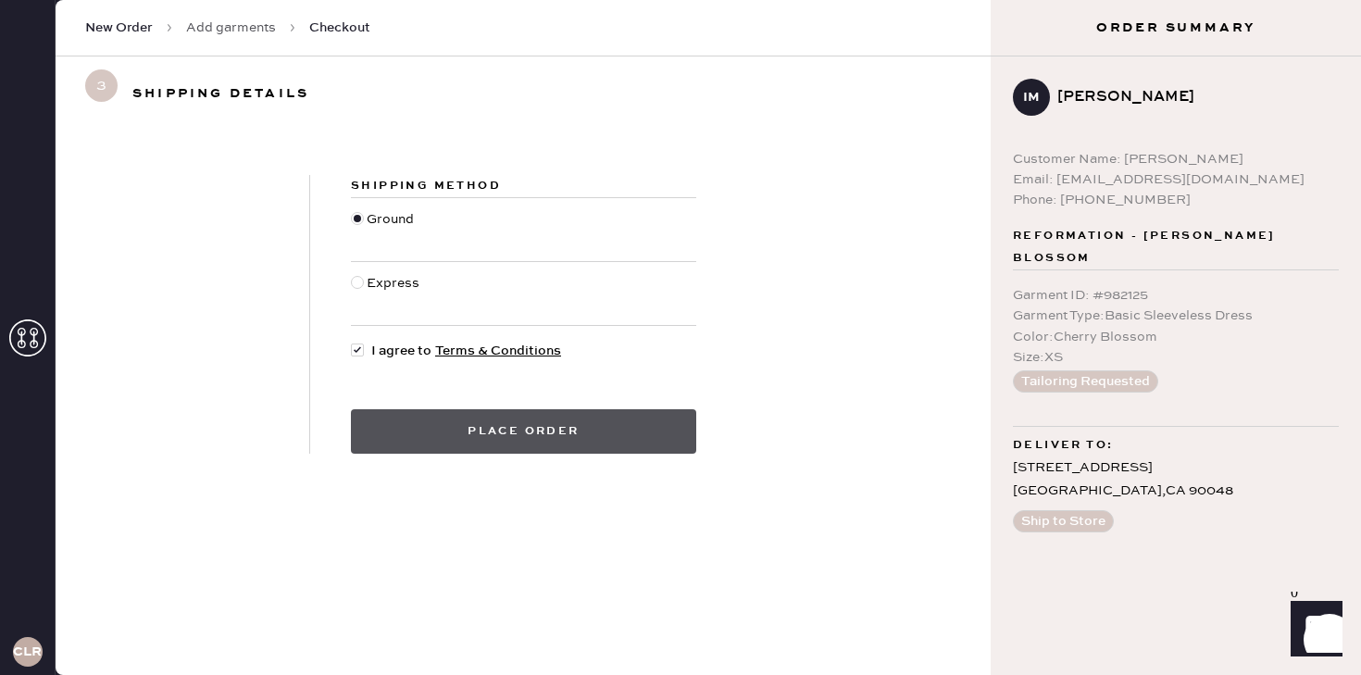
click at [537, 428] on button "Place order" at bounding box center [523, 431] width 345 height 44
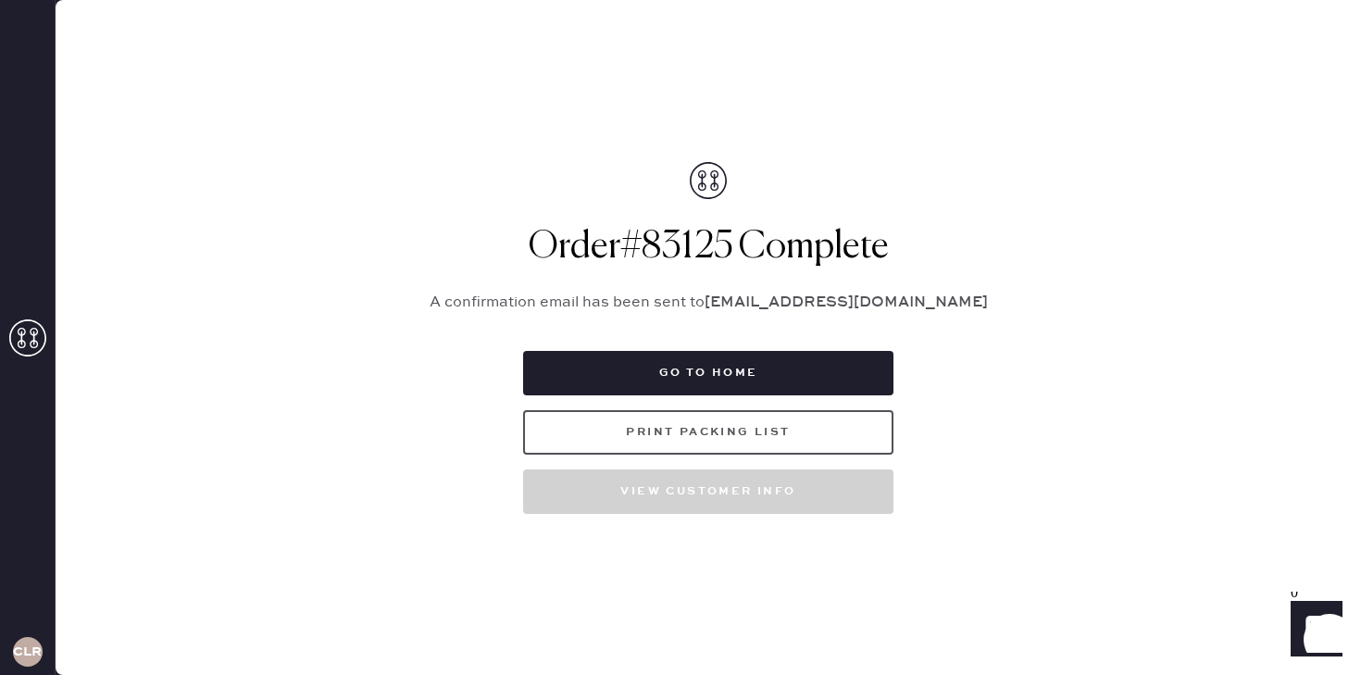
click at [710, 434] on button "Print Packing List" at bounding box center [708, 432] width 370 height 44
click at [656, 417] on button "Print Packing List" at bounding box center [708, 432] width 370 height 44
